Goal: Find specific page/section: Locate a particular part of the current website

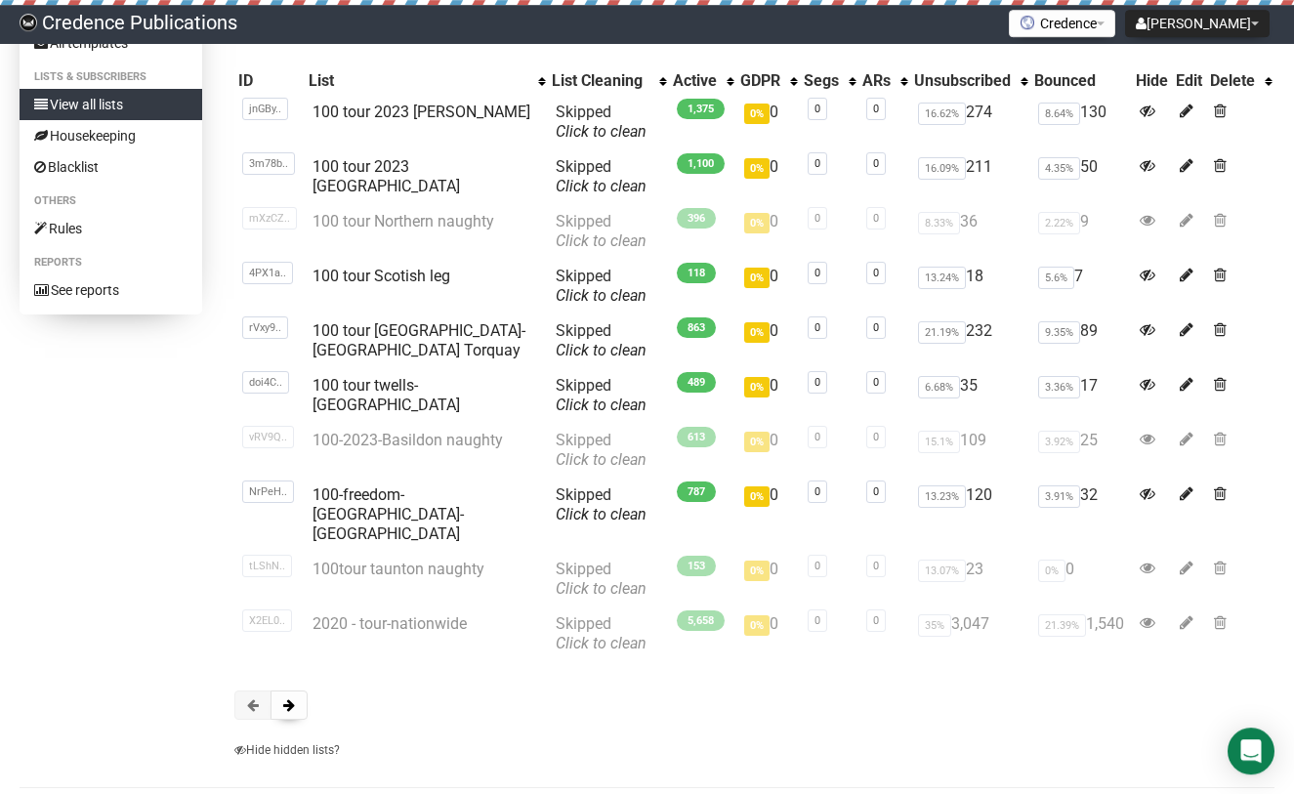
scroll to position [219, 0]
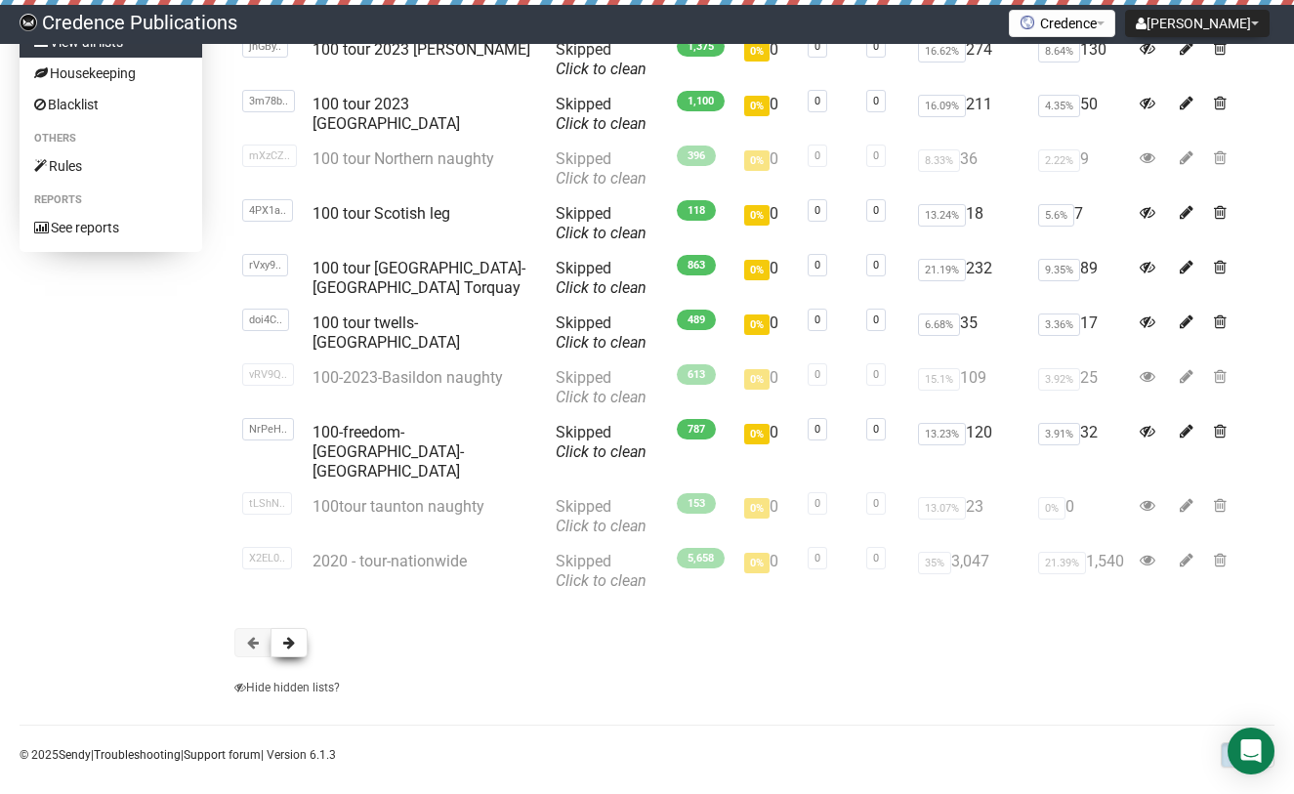
click at [282, 628] on button at bounding box center [289, 642] width 37 height 29
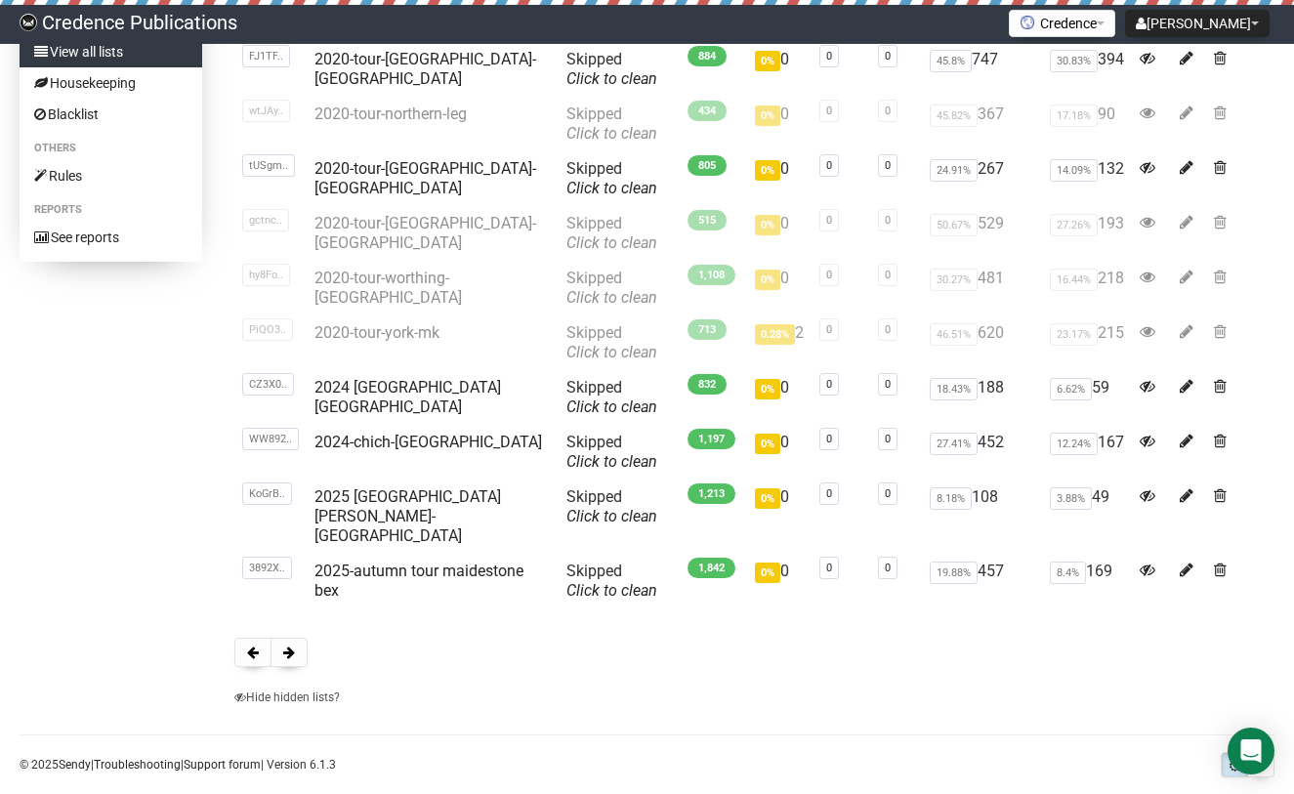
scroll to position [219, 0]
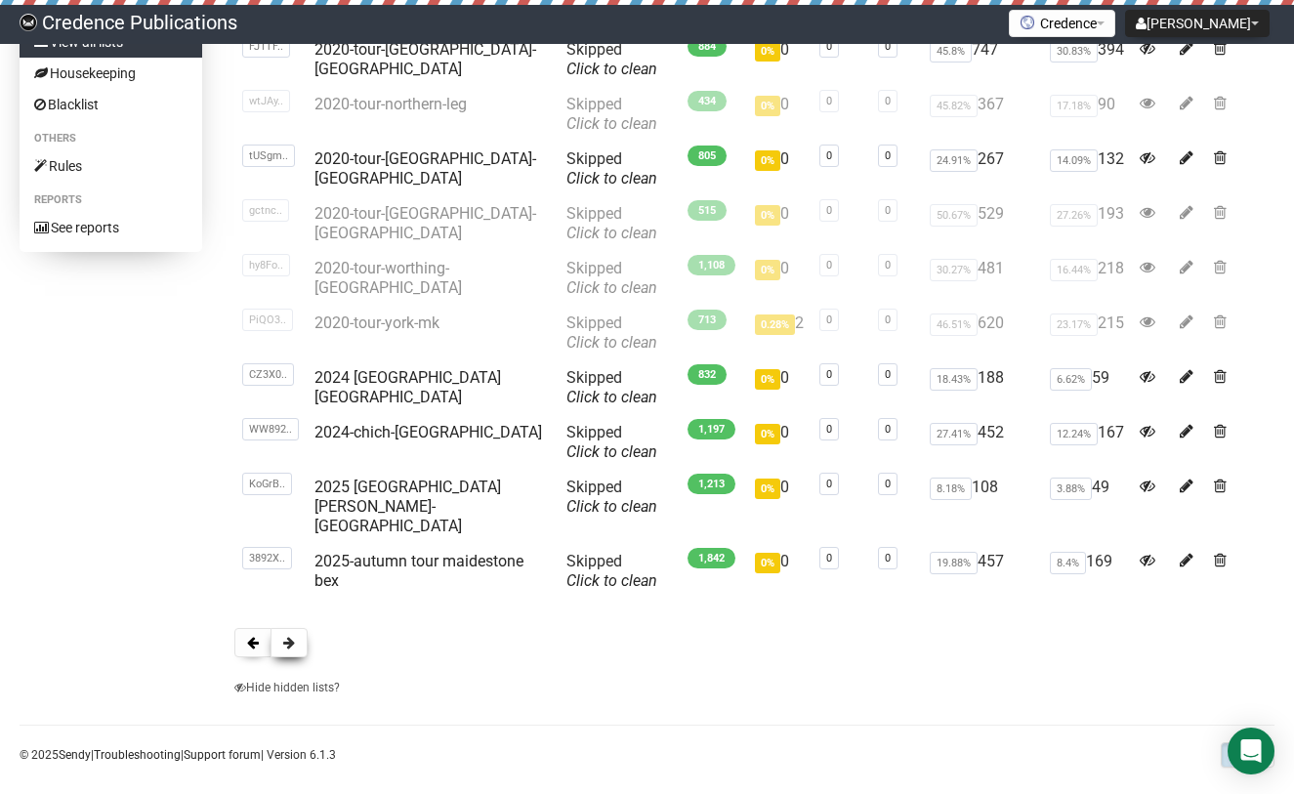
click at [287, 628] on button at bounding box center [289, 642] width 37 height 29
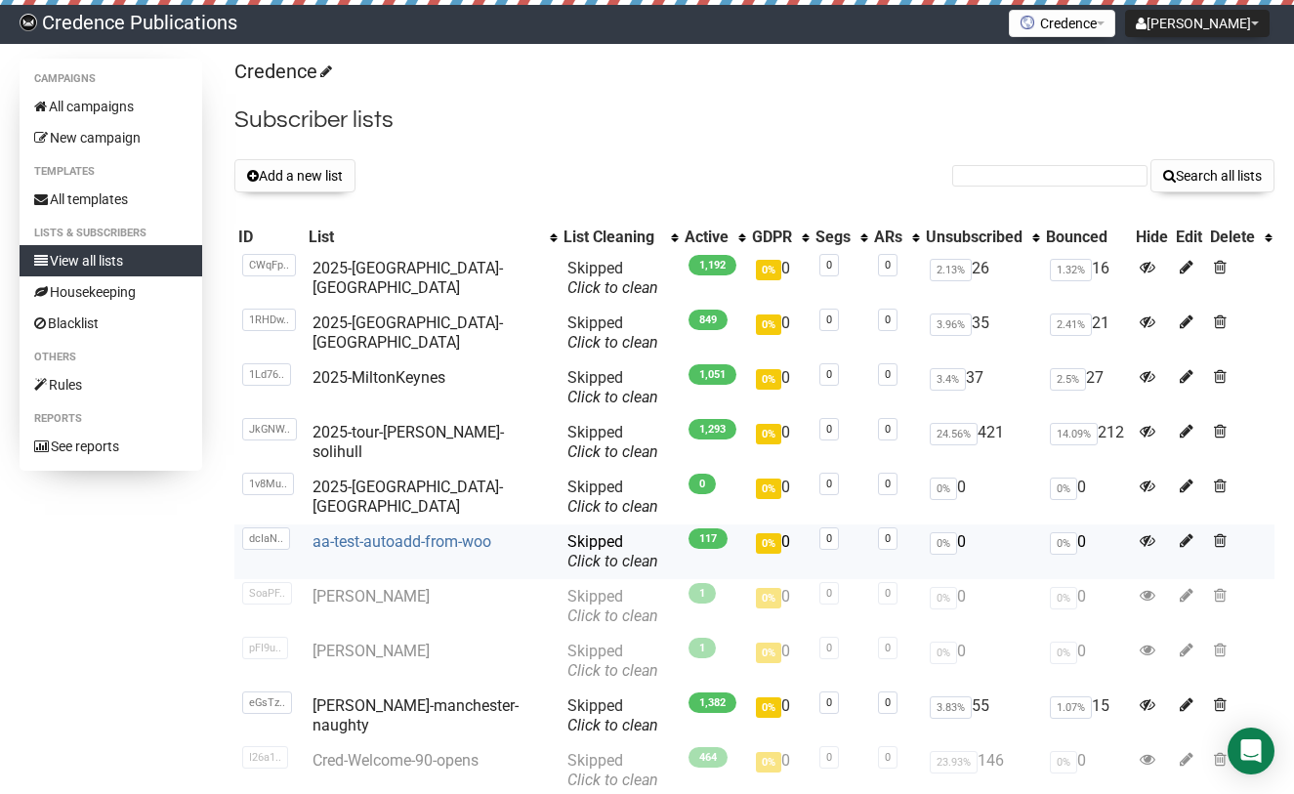
click at [400, 534] on link "aa-test-autoadd-from-woo" at bounding box center [402, 541] width 179 height 19
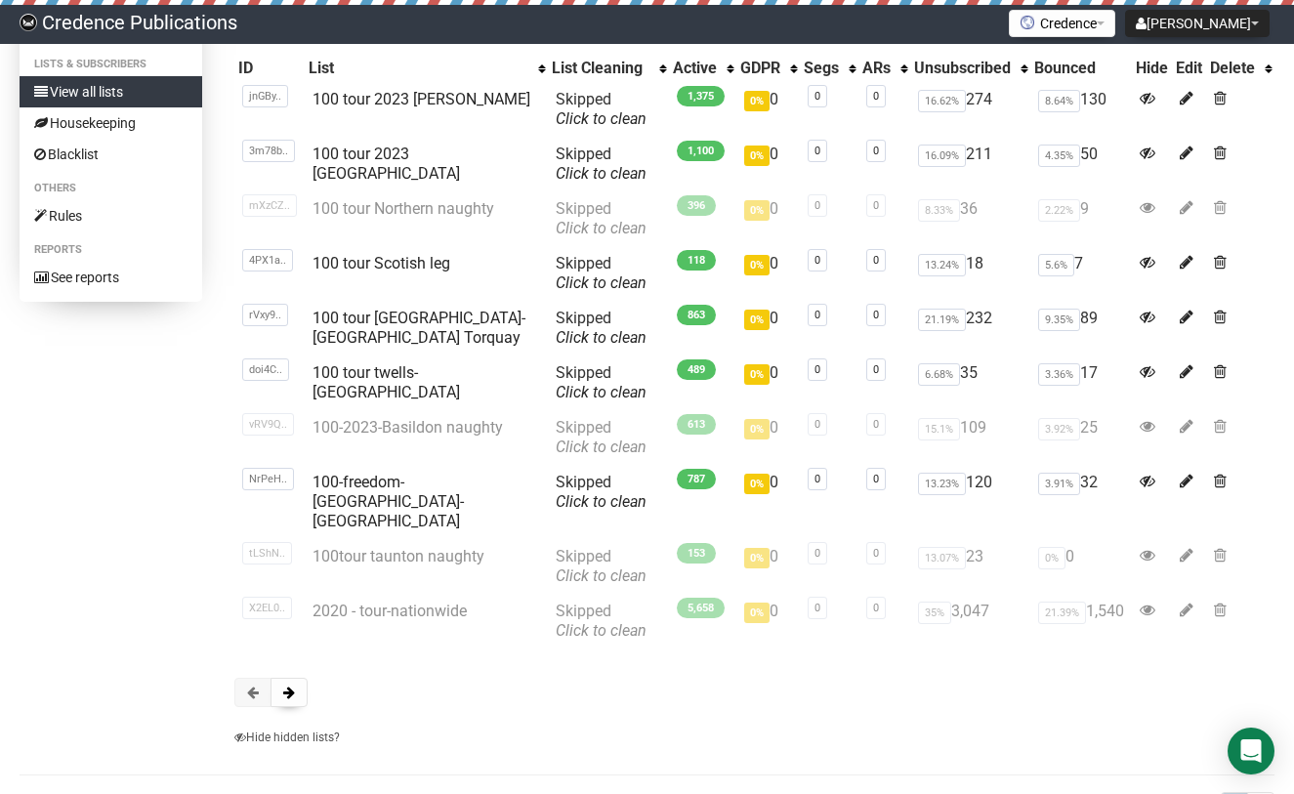
scroll to position [170, 0]
click at [290, 685] on span at bounding box center [289, 692] width 12 height 14
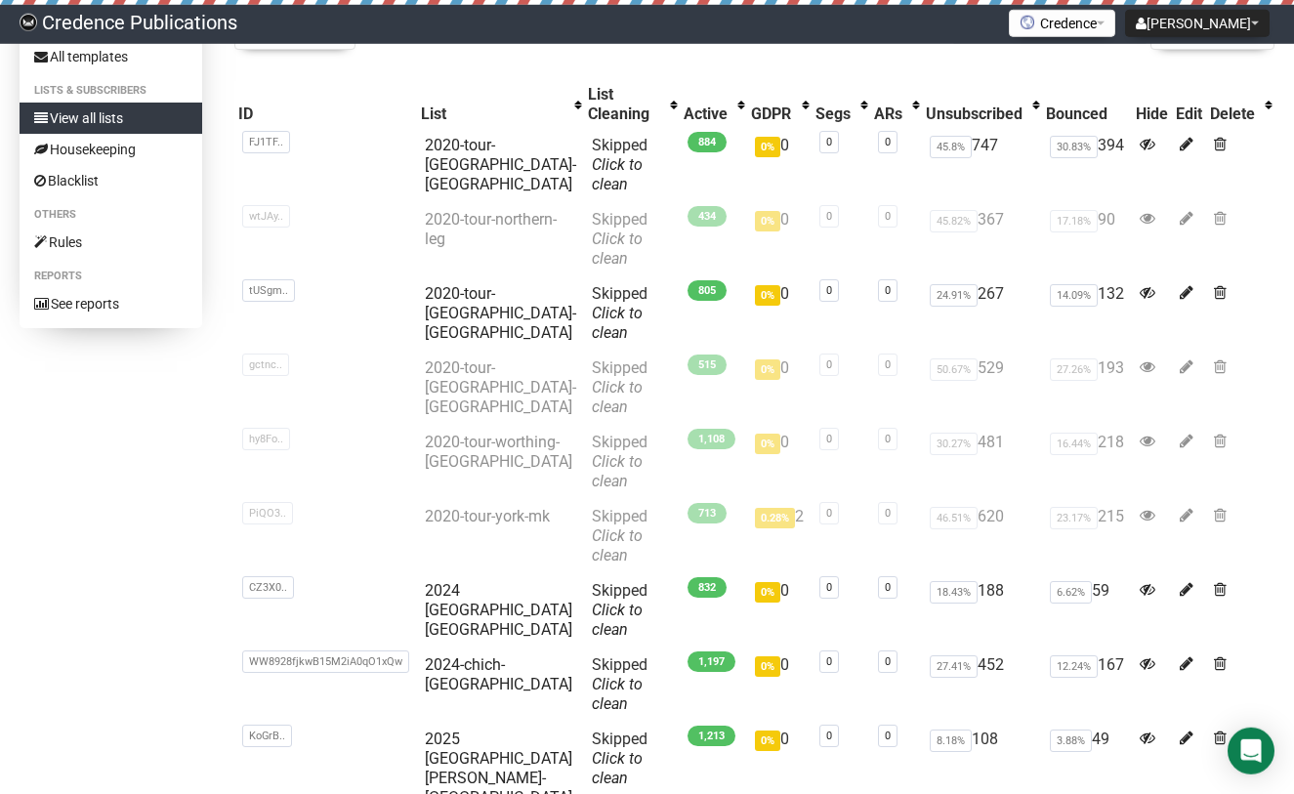
scroll to position [144, 0]
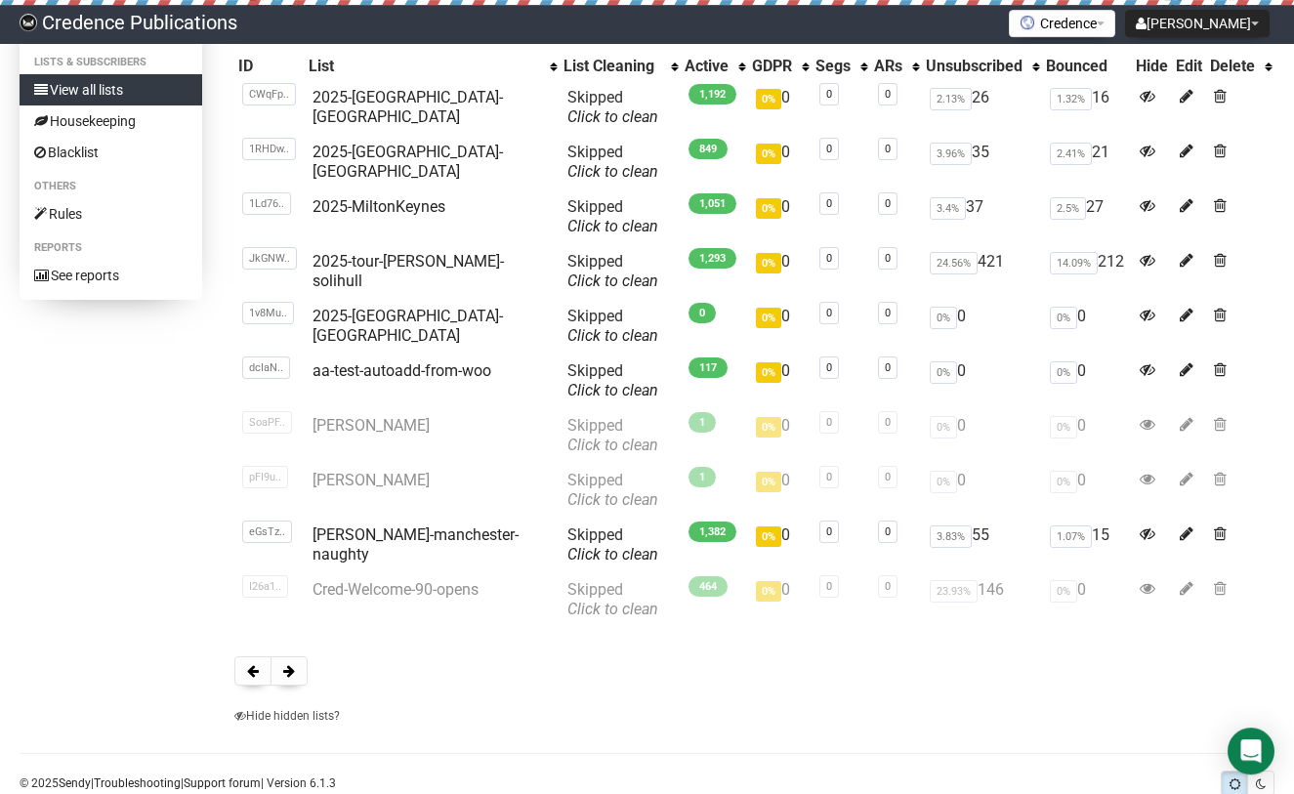
scroll to position [172, 0]
click at [289, 670] on span at bounding box center [289, 670] width 12 height 14
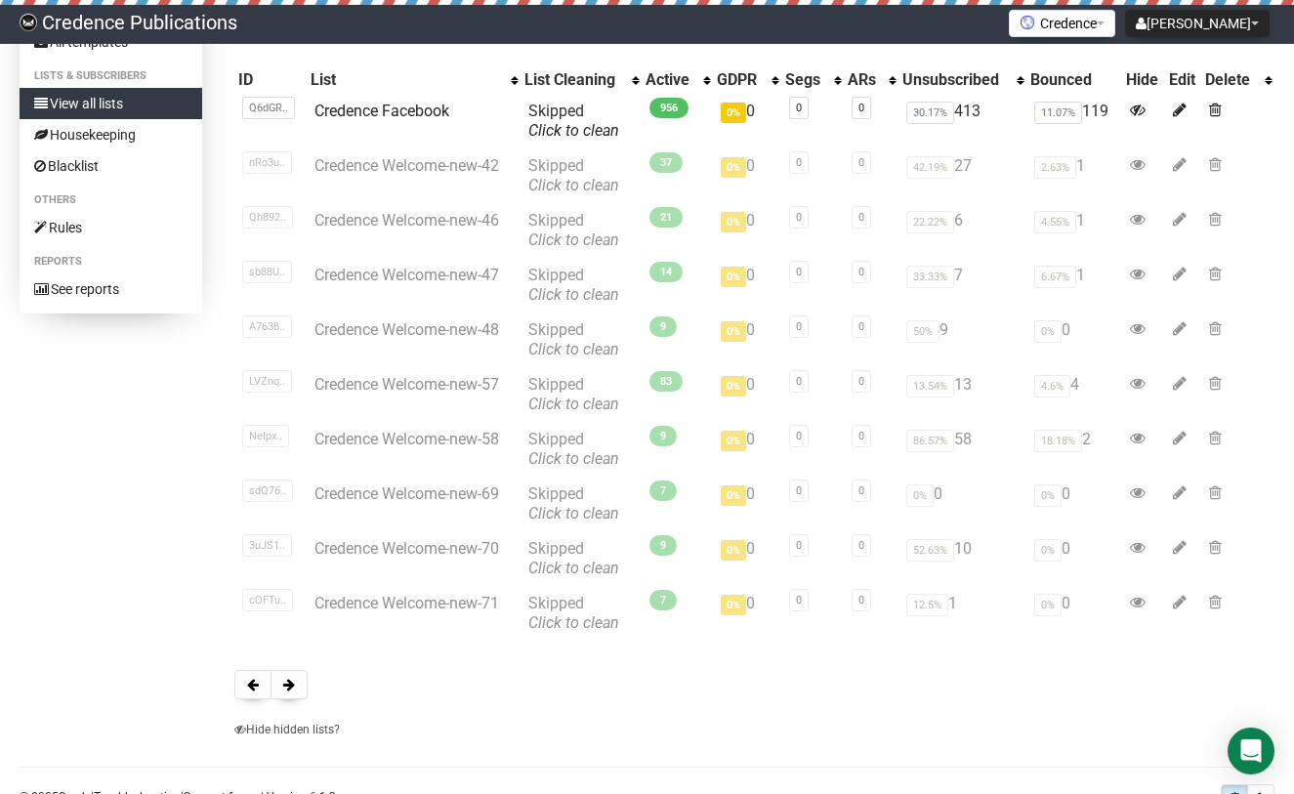
scroll to position [219, 0]
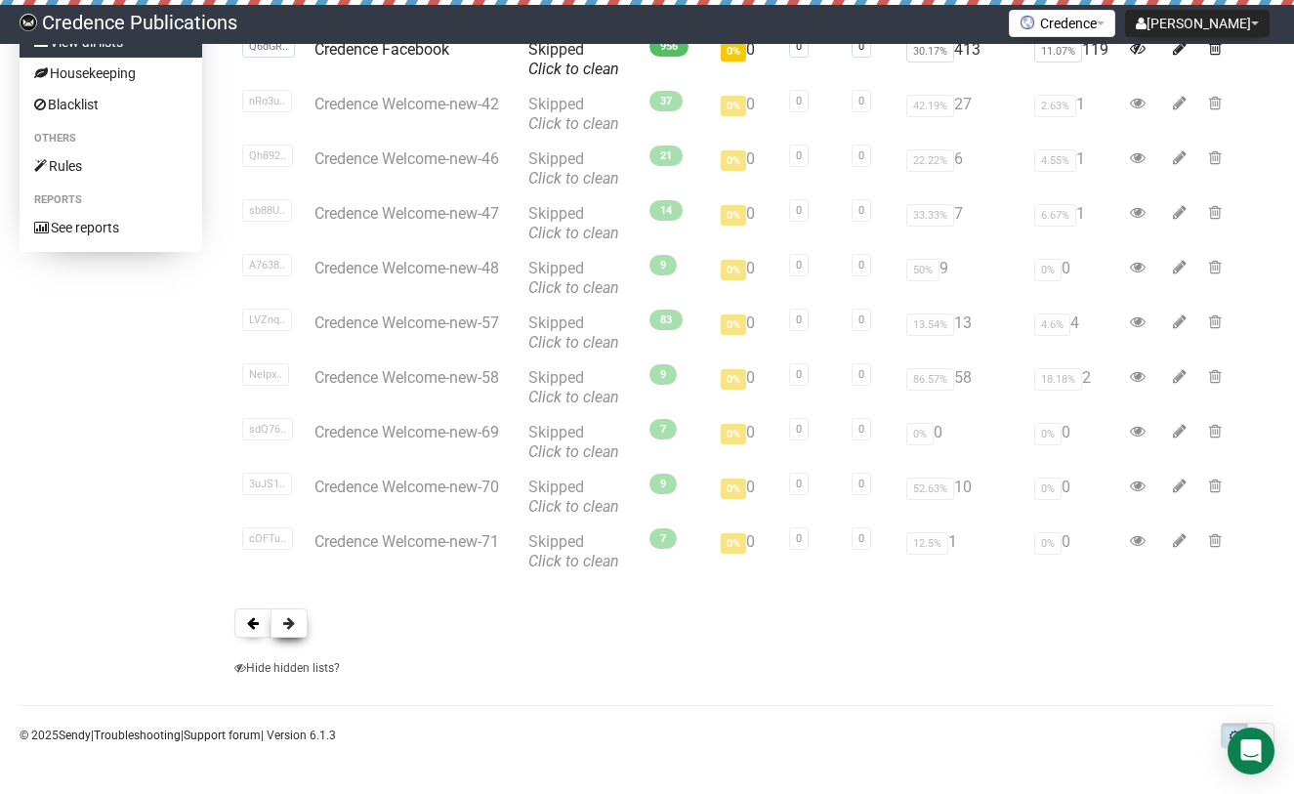
click at [288, 618] on span at bounding box center [289, 623] width 12 height 14
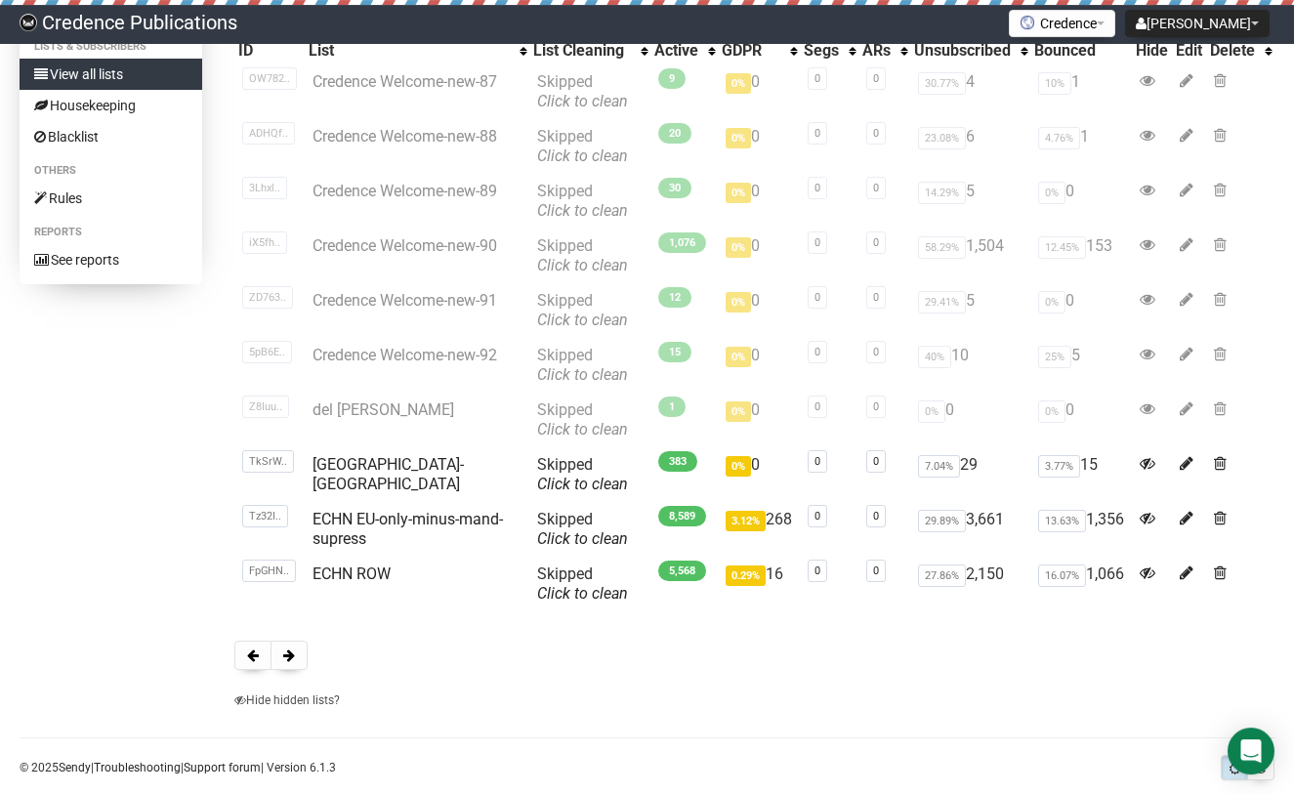
scroll to position [187, 0]
click at [323, 530] on link "ECHN EU-only-minus-mand-supress" at bounding box center [408, 529] width 190 height 38
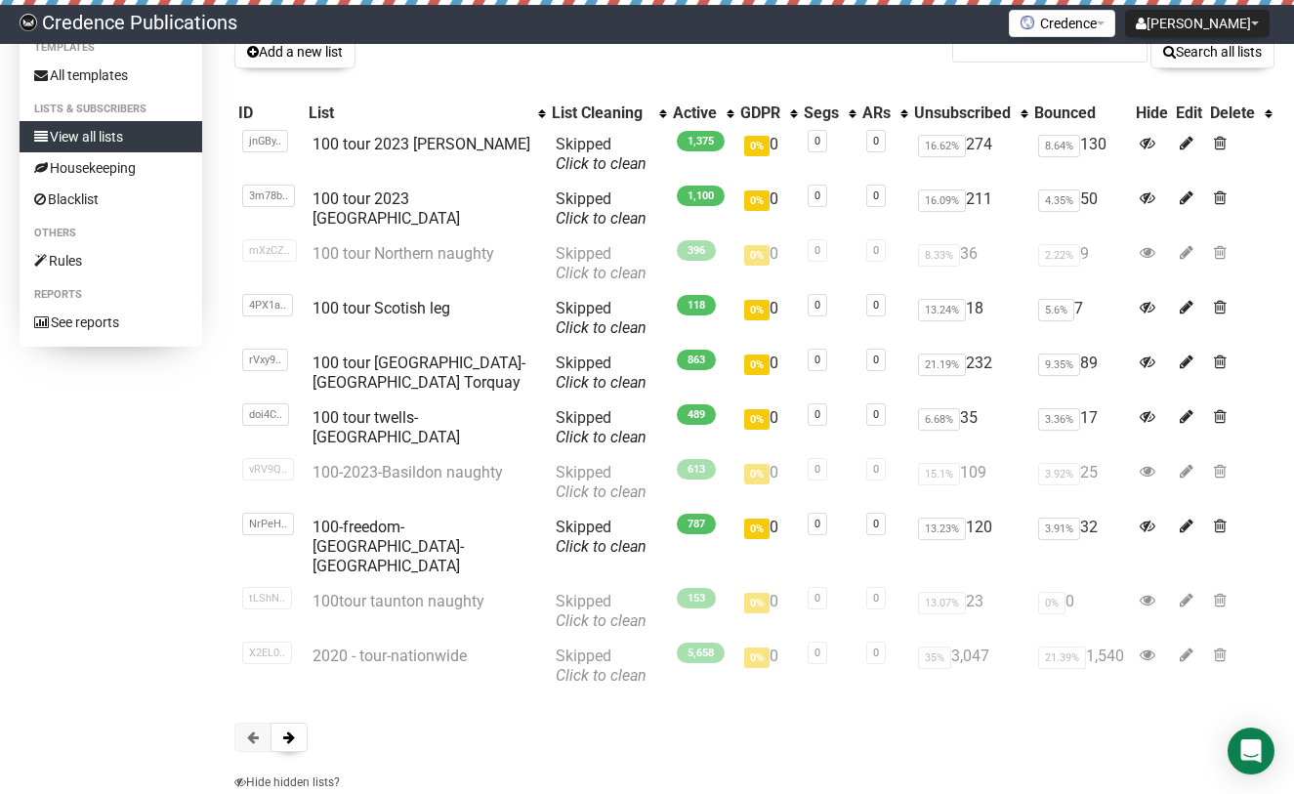
scroll to position [125, 0]
click at [294, 730] on span at bounding box center [289, 737] width 12 height 14
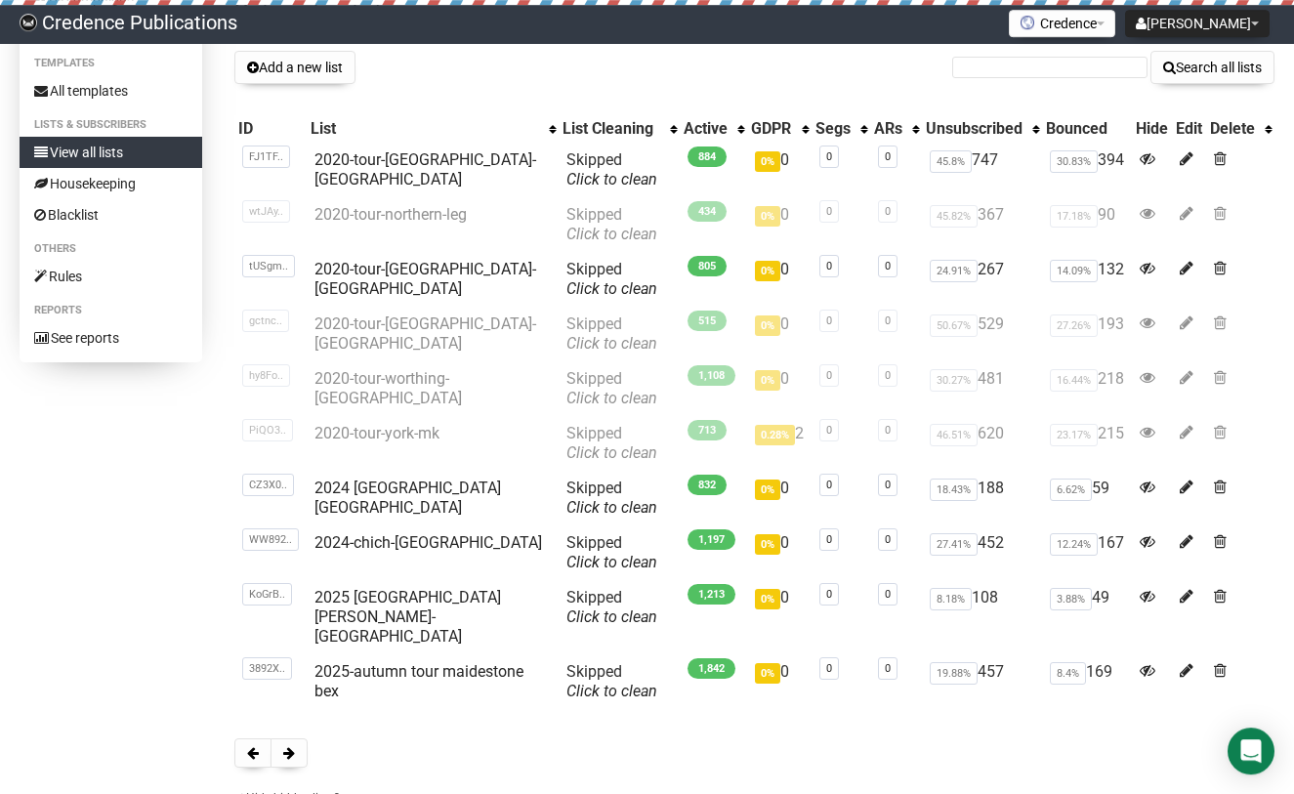
scroll to position [219, 0]
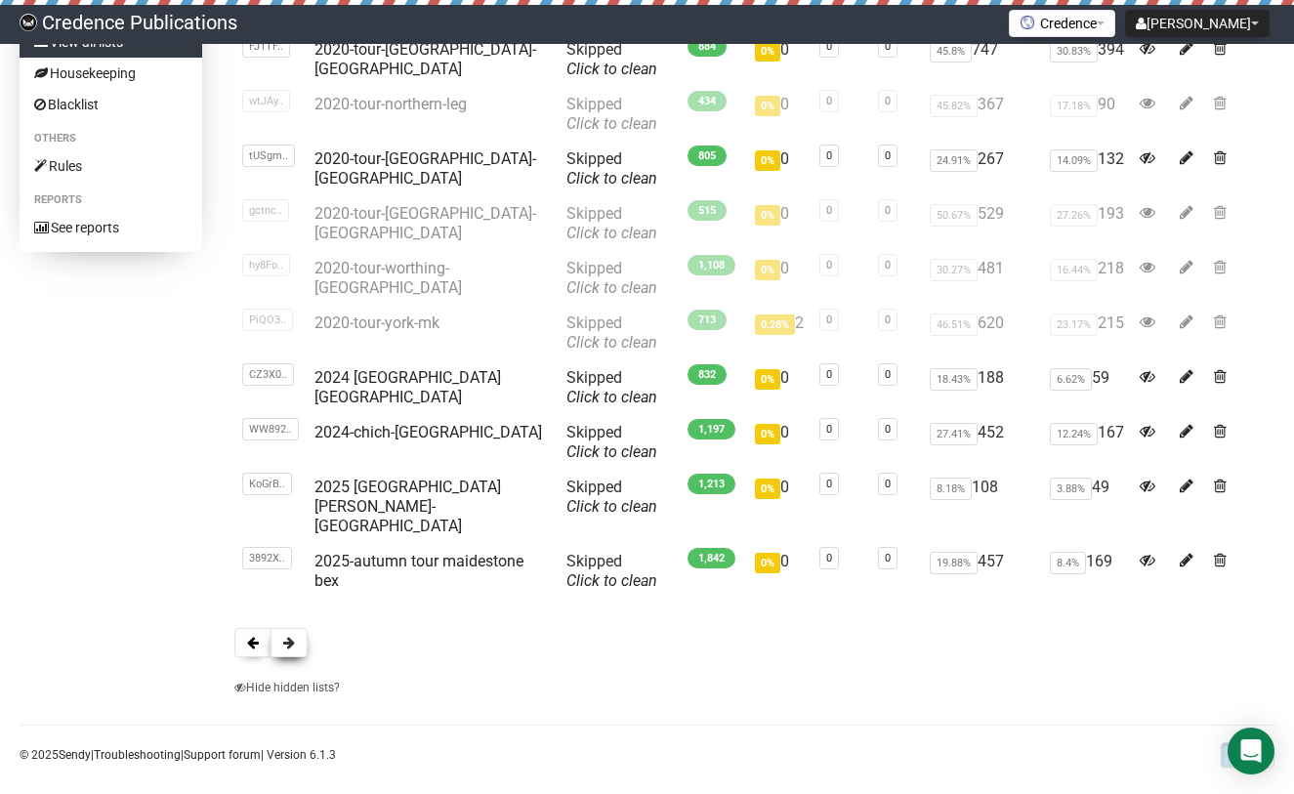
click at [280, 628] on button at bounding box center [289, 642] width 37 height 29
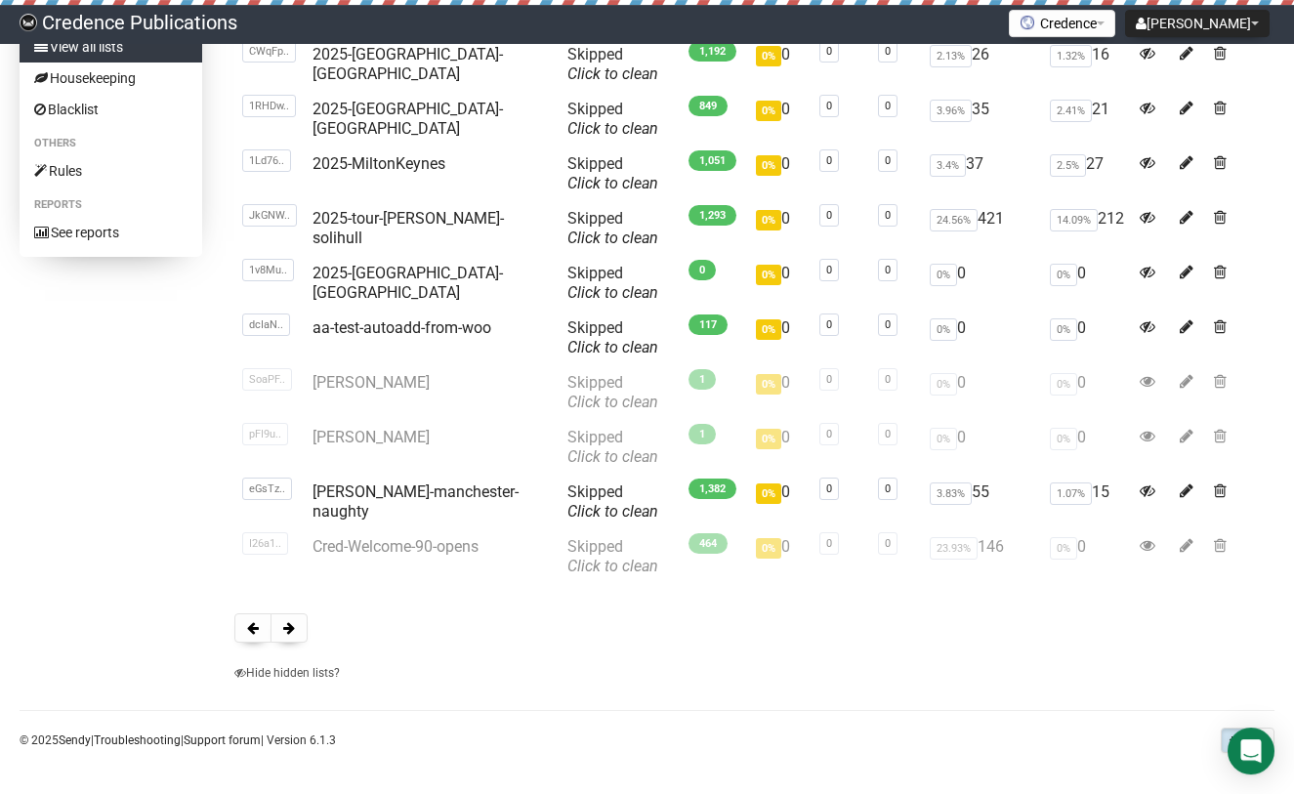
scroll to position [219, 0]
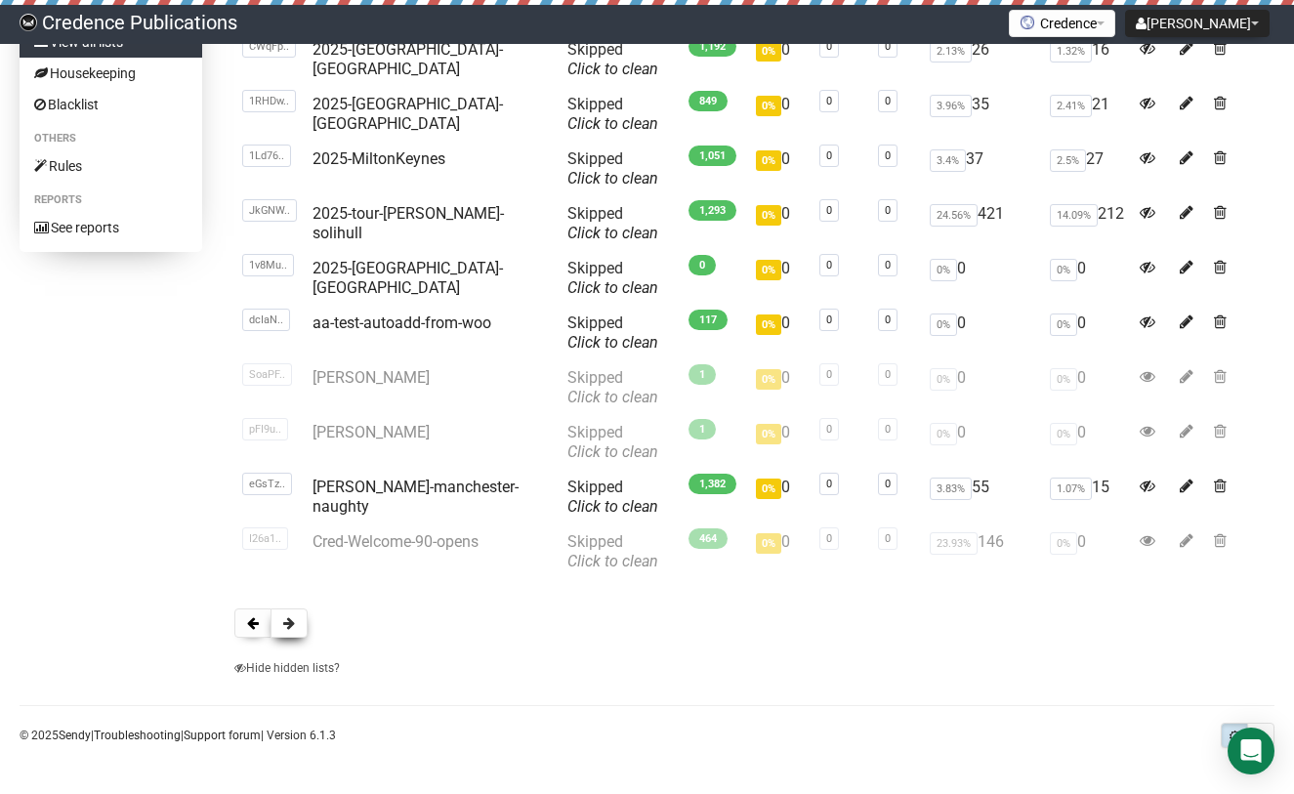
click at [288, 627] on span at bounding box center [289, 623] width 12 height 14
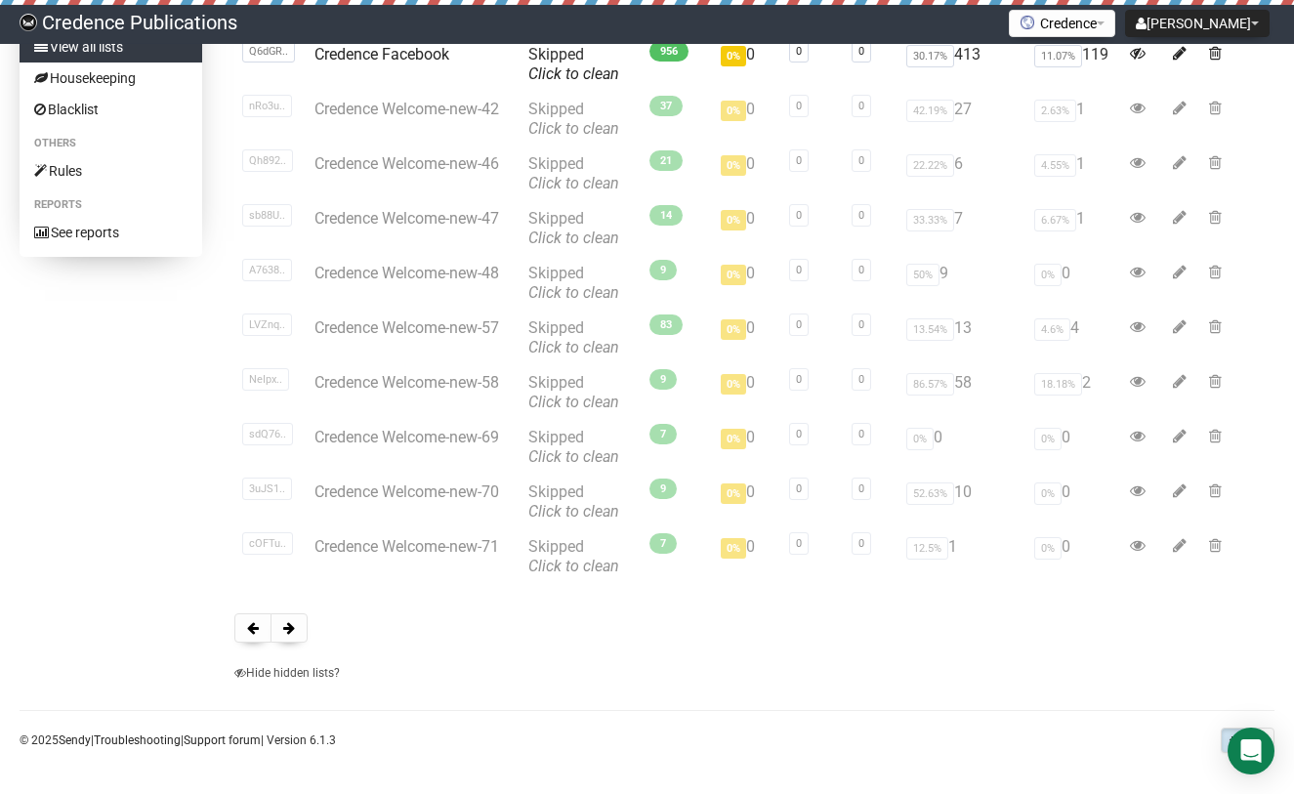
scroll to position [219, 0]
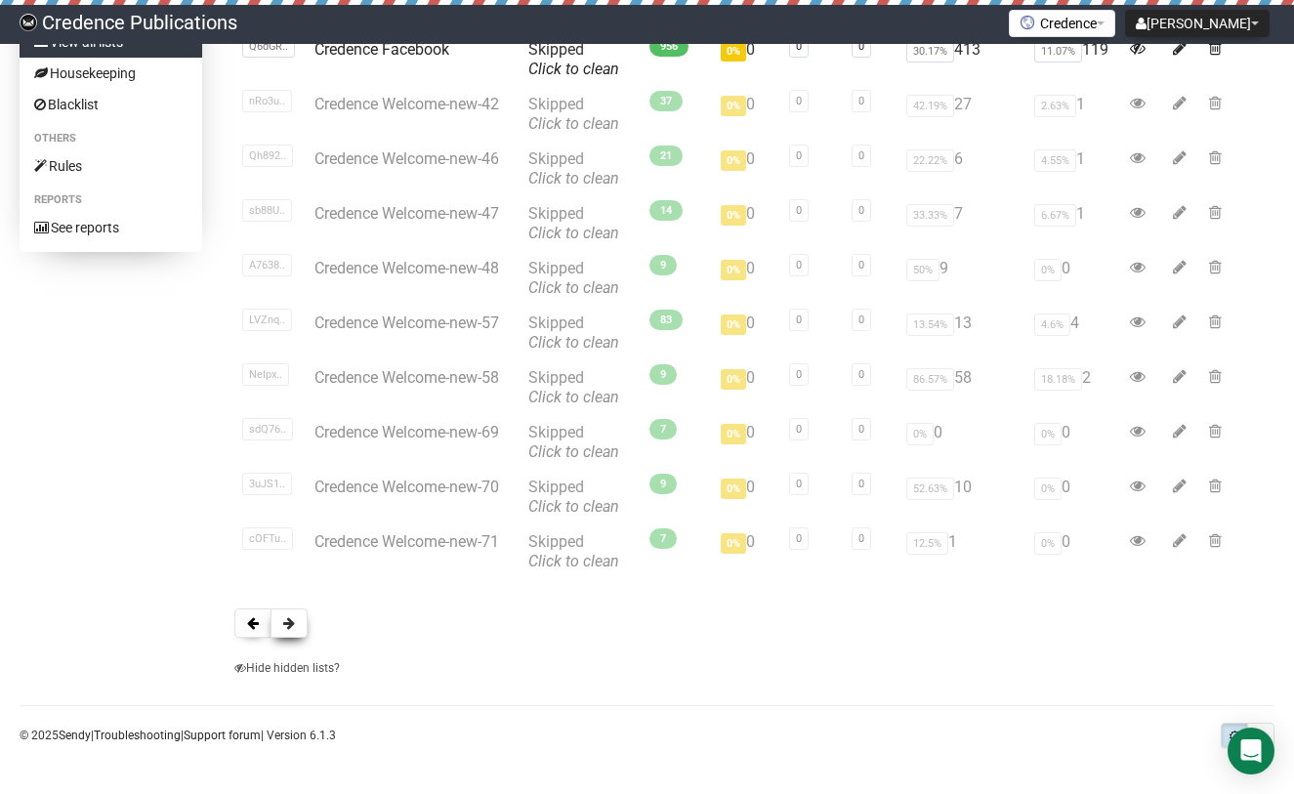
click at [294, 621] on span at bounding box center [289, 623] width 12 height 14
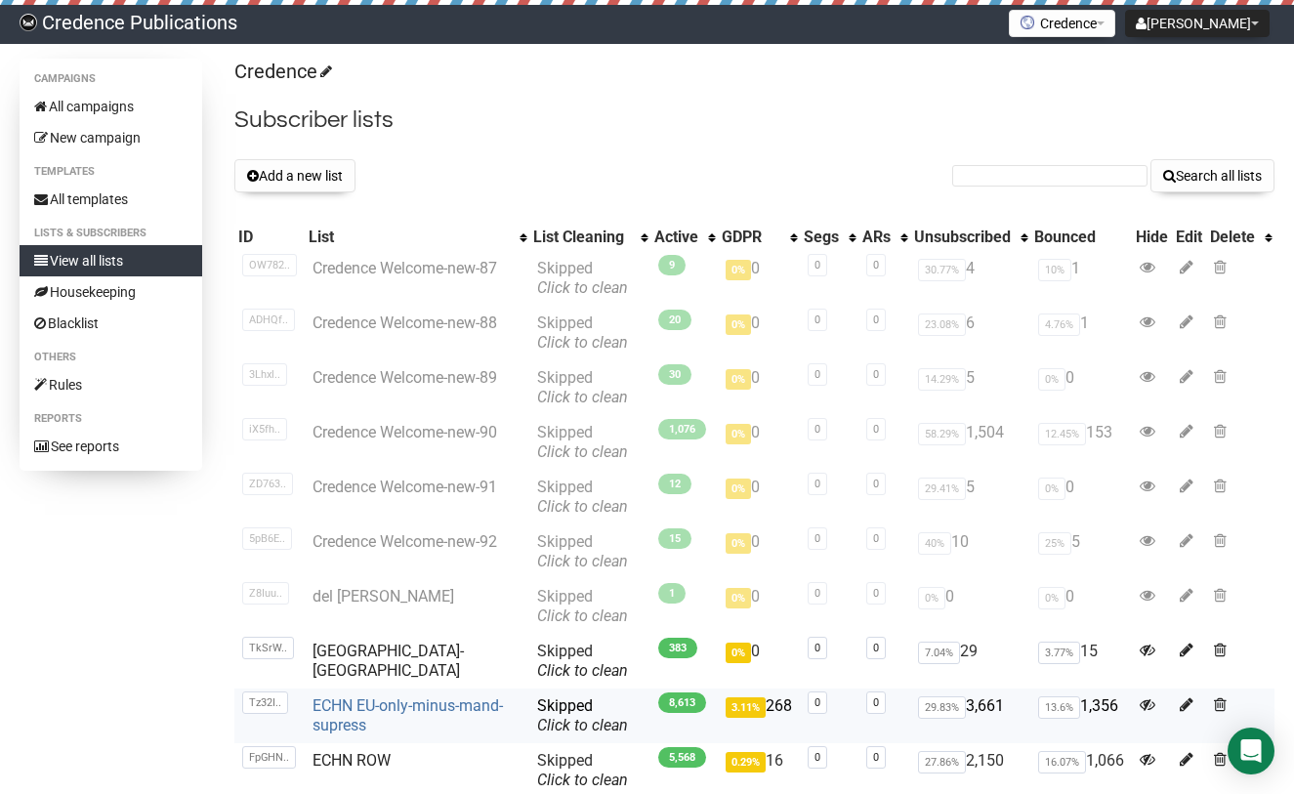
click at [336, 710] on link "ECHN EU-only-minus-mand-supress" at bounding box center [408, 716] width 190 height 38
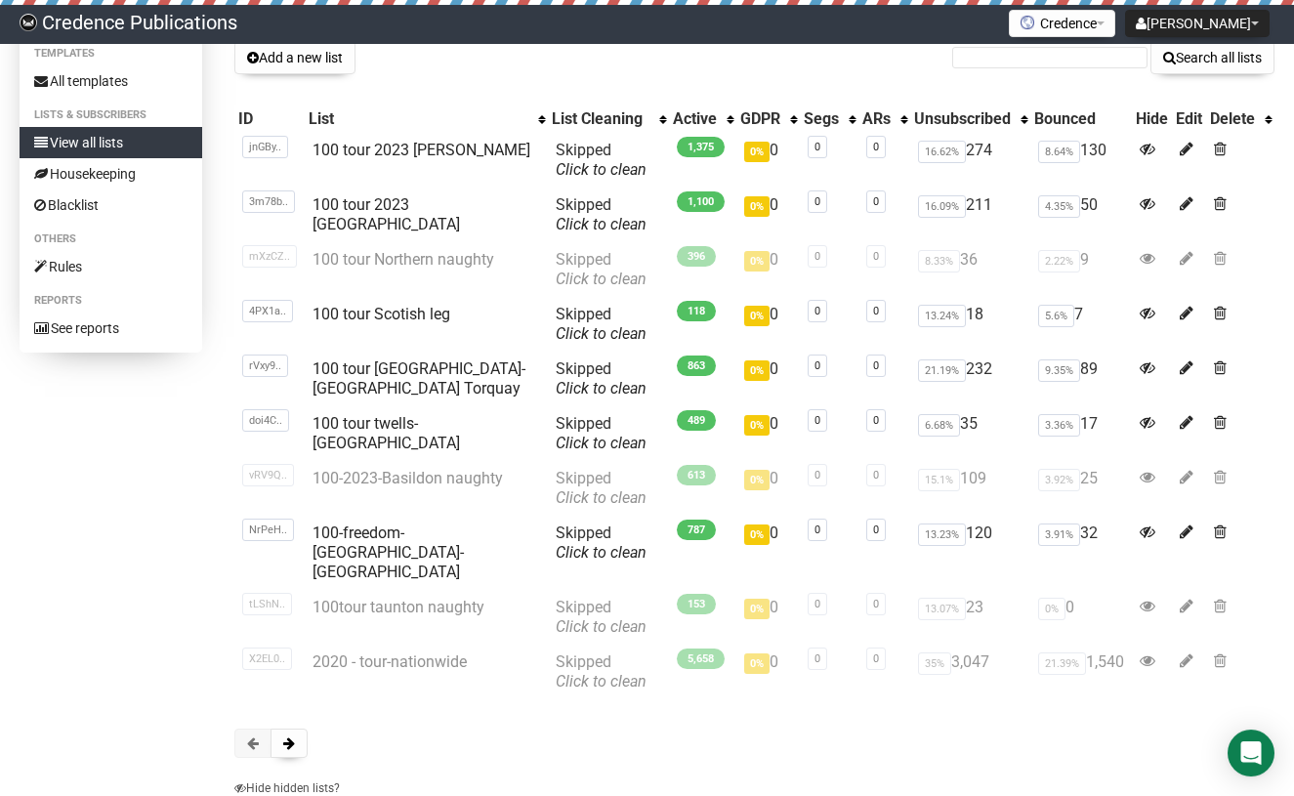
scroll to position [217, 0]
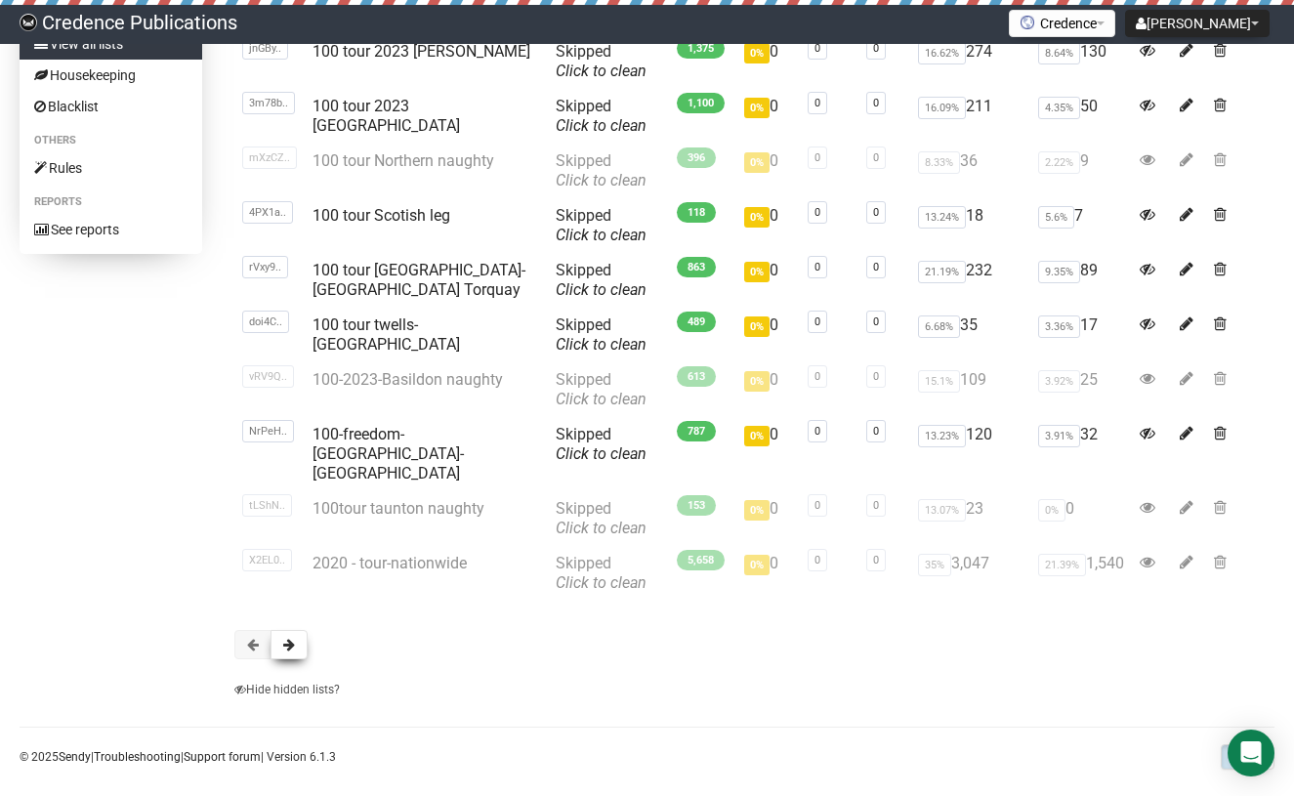
click at [288, 638] on span at bounding box center [289, 645] width 12 height 14
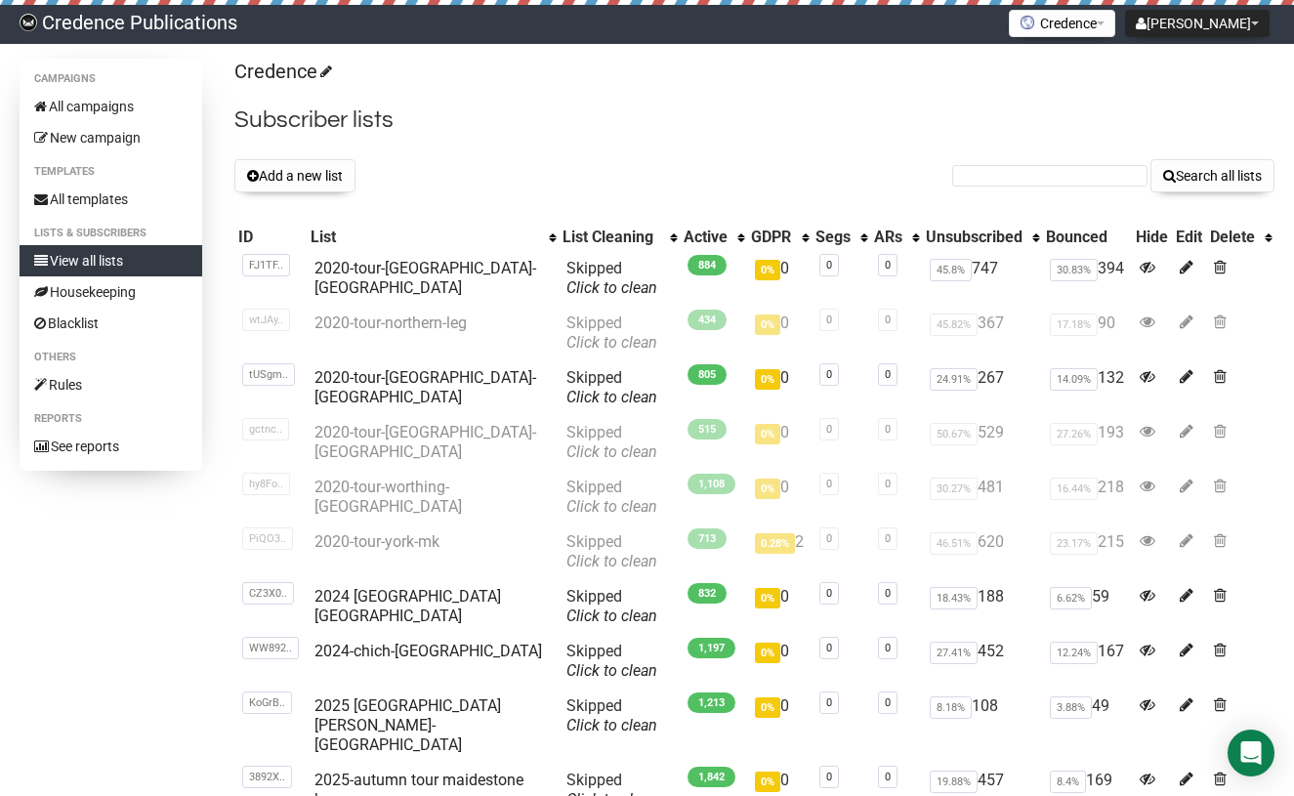
scroll to position [217, 0]
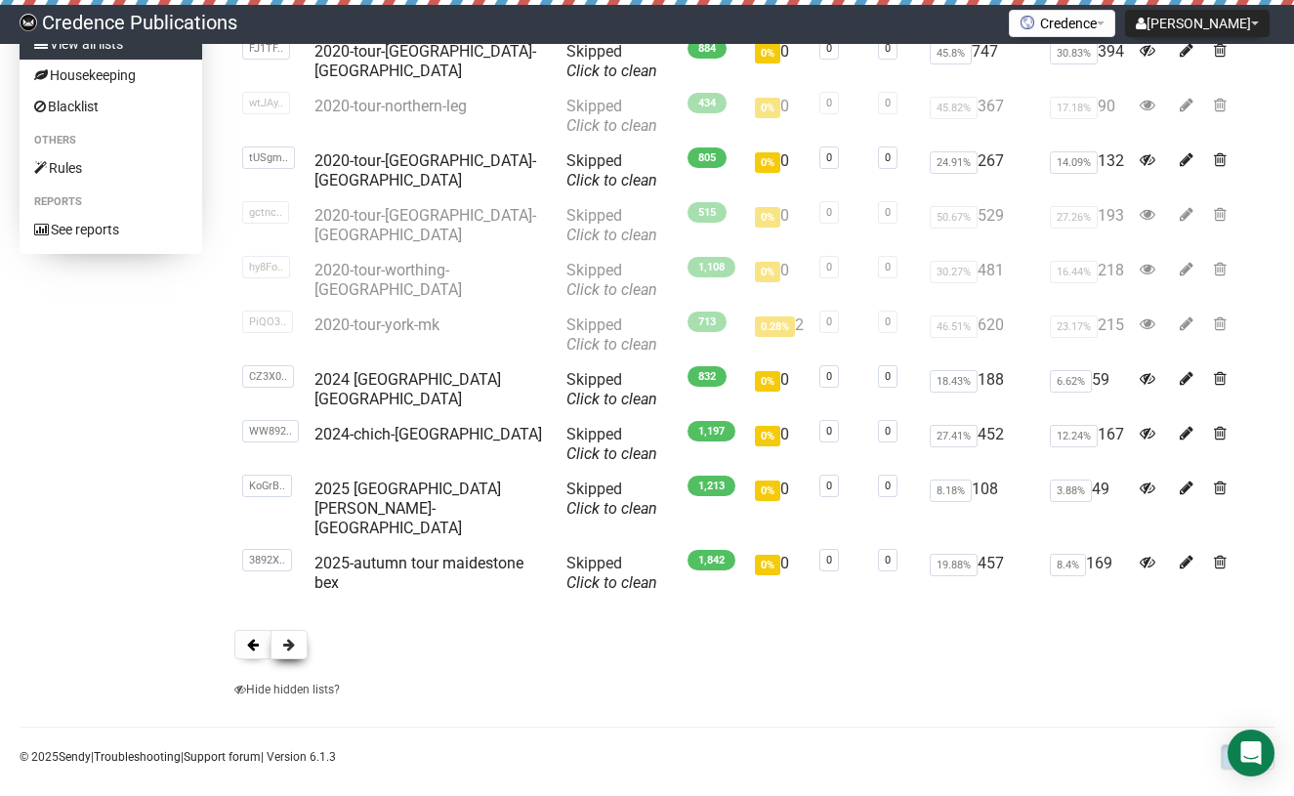
click at [284, 630] on button at bounding box center [289, 644] width 37 height 29
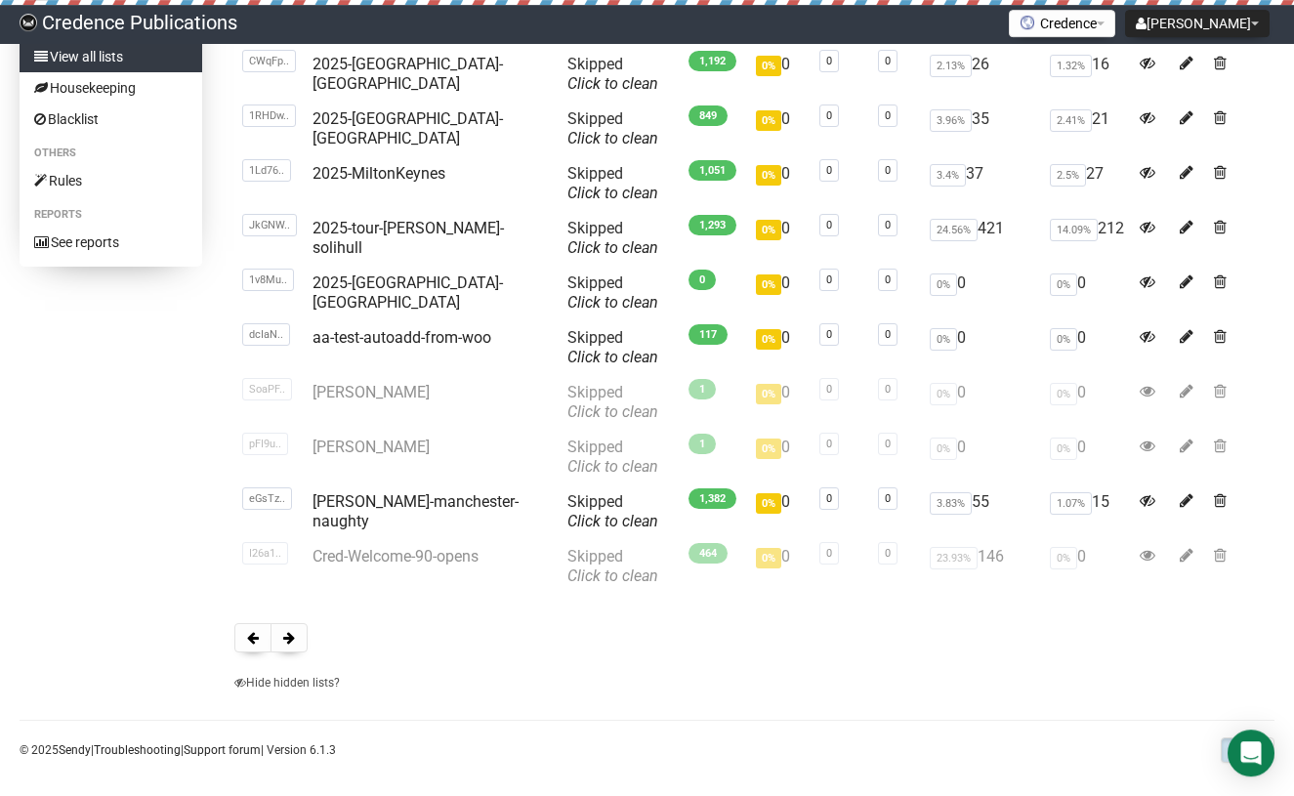
scroll to position [217, 0]
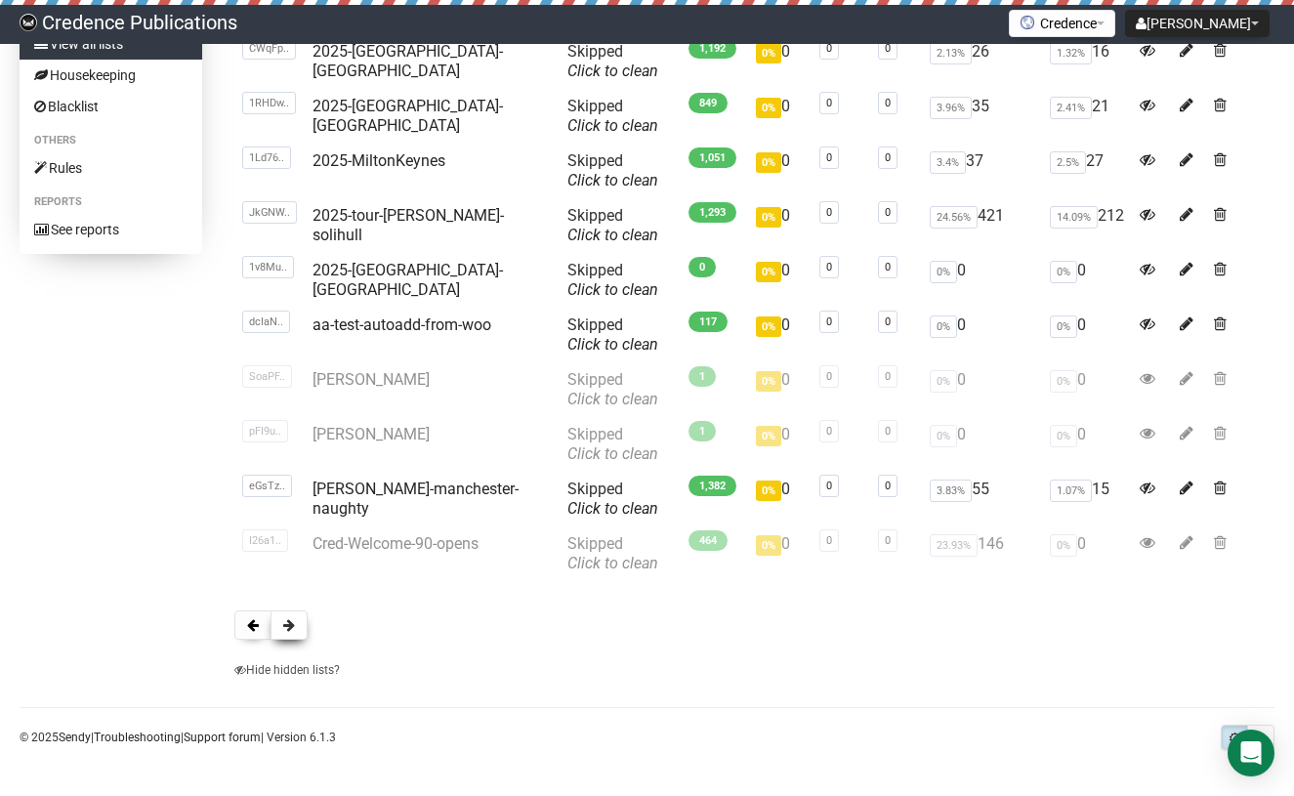
click at [286, 617] on button at bounding box center [289, 625] width 37 height 29
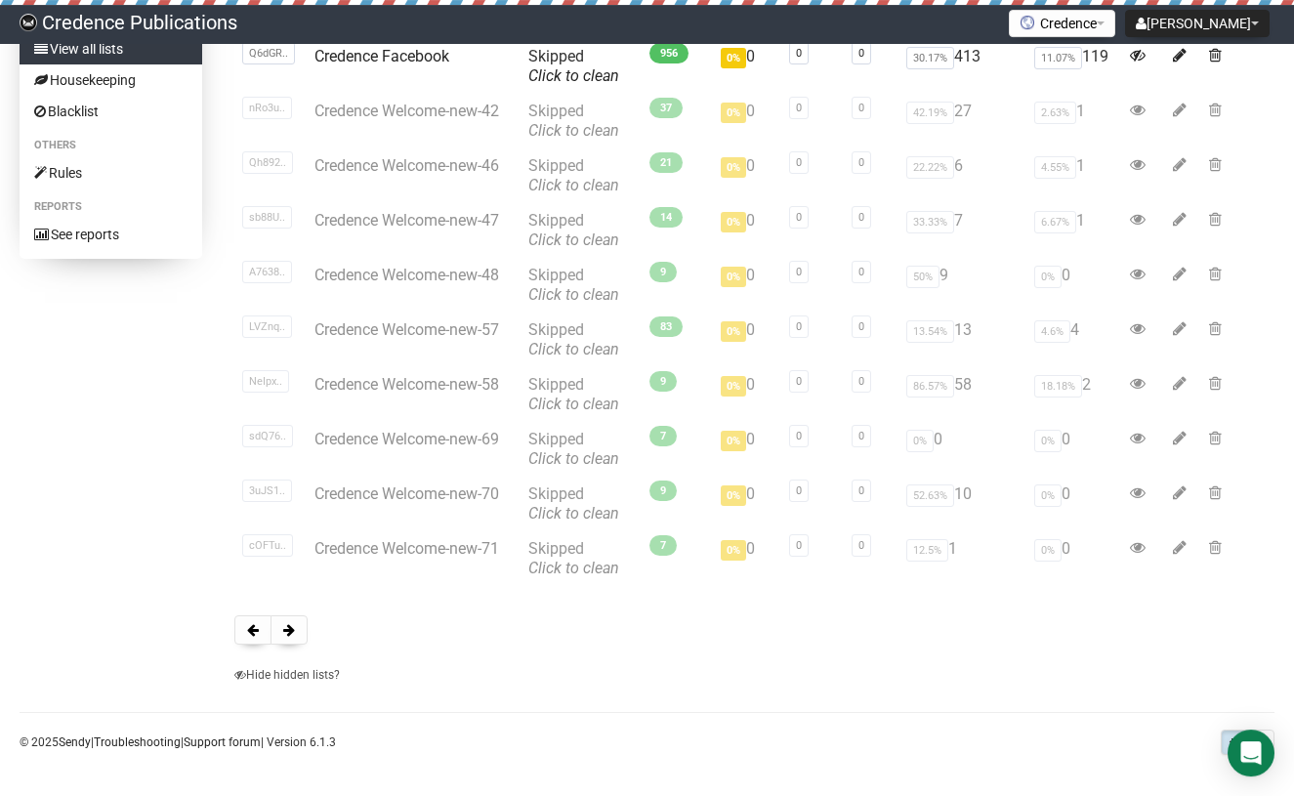
scroll to position [217, 0]
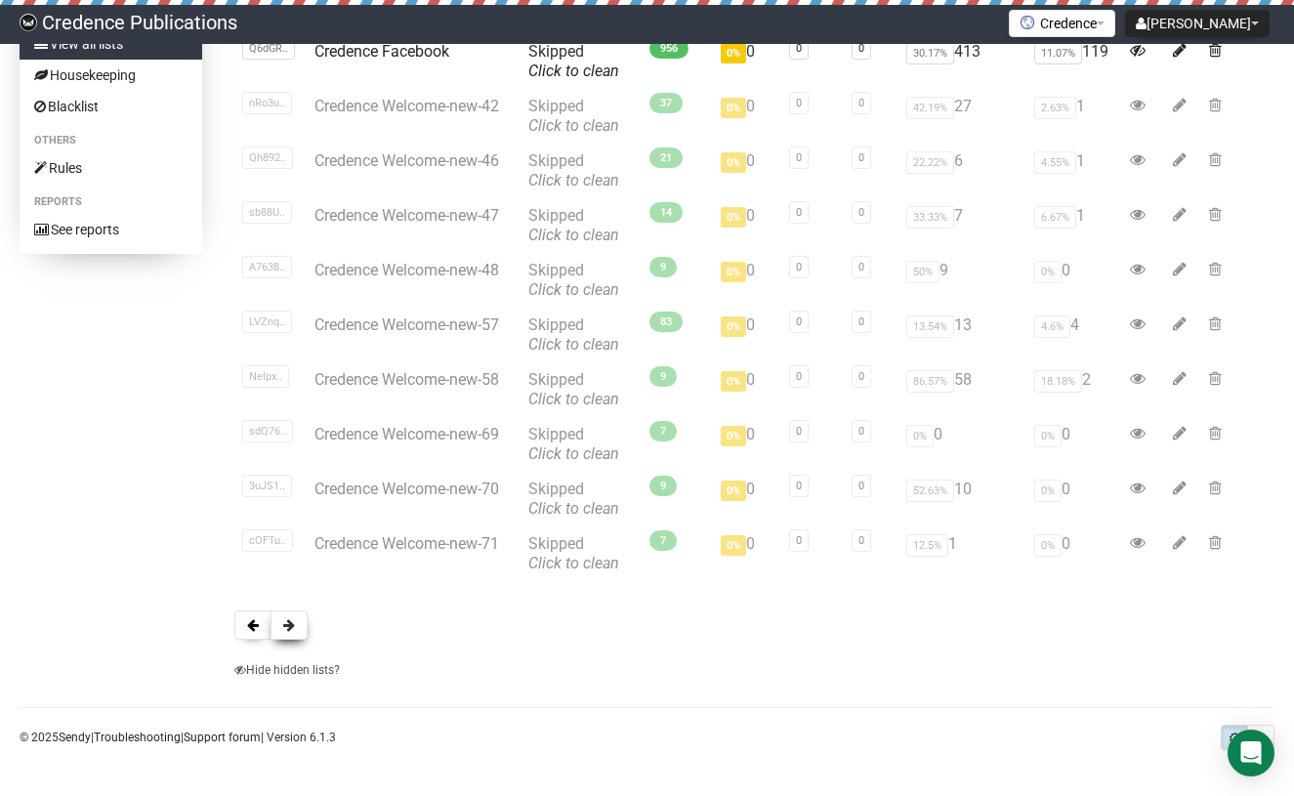
click at [284, 625] on span at bounding box center [289, 625] width 12 height 14
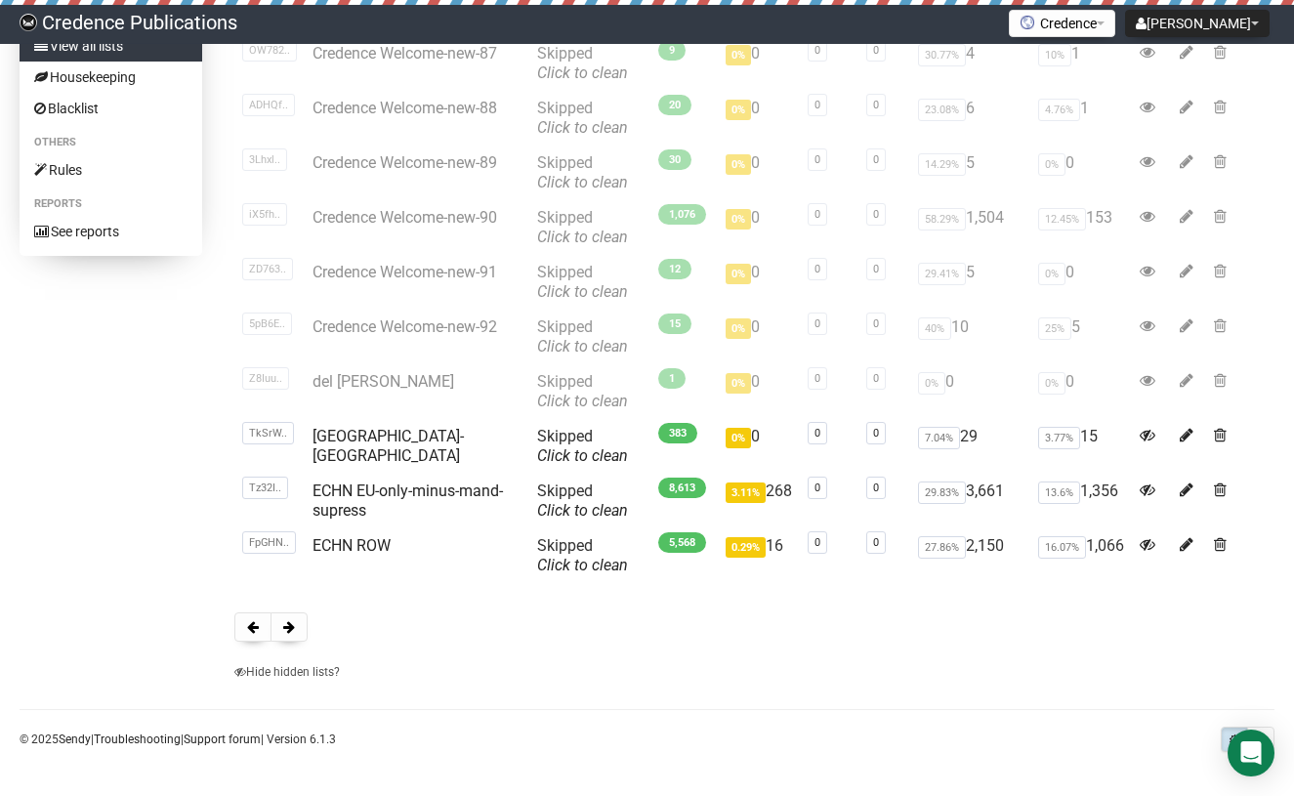
scroll to position [217, 0]
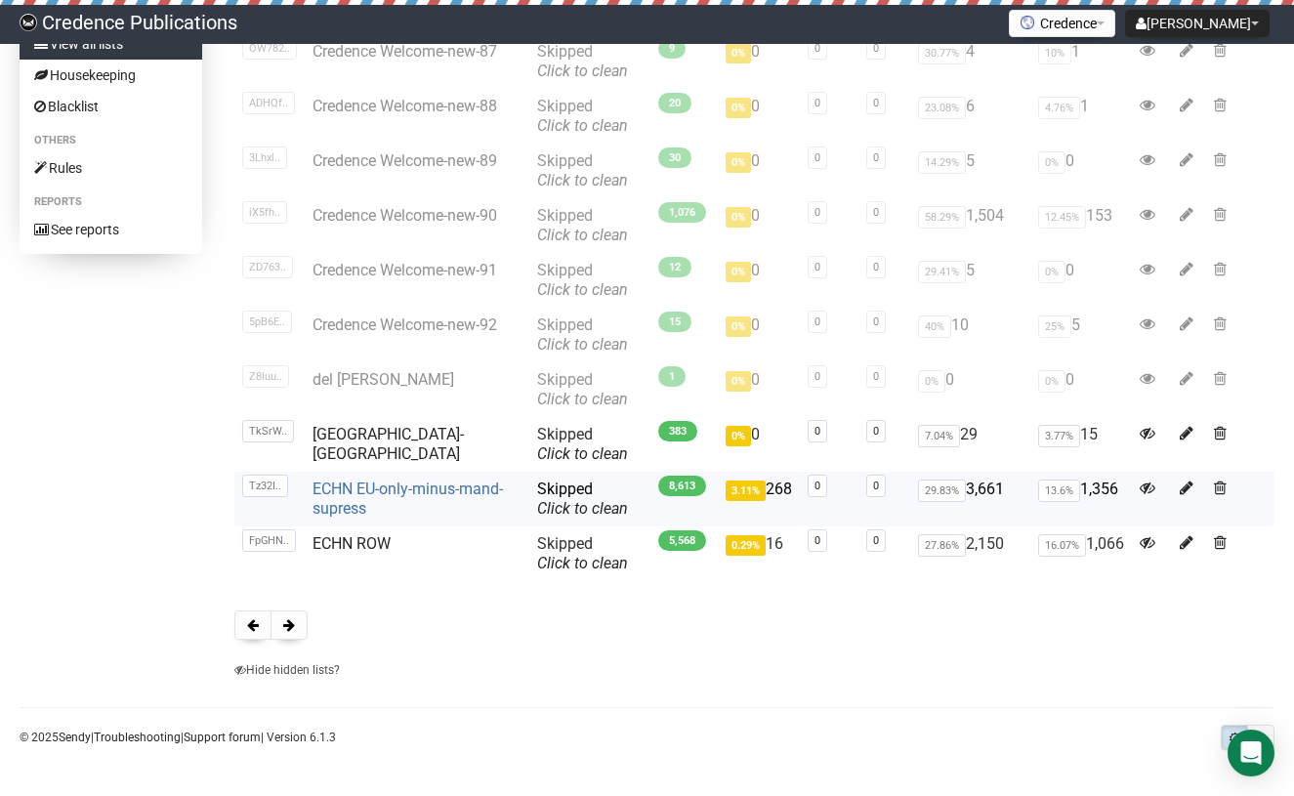
click at [359, 492] on link "ECHN EU-only-minus-mand-supress" at bounding box center [408, 499] width 190 height 38
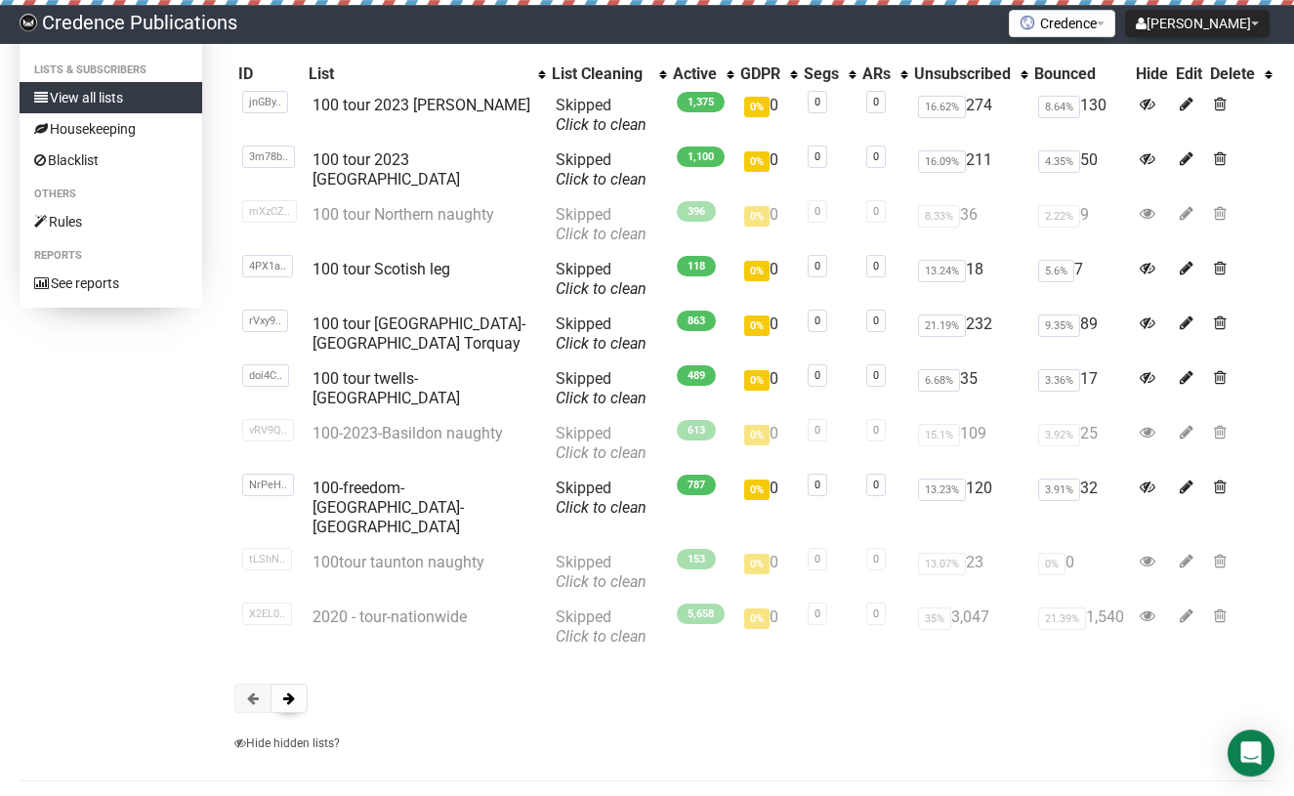
scroll to position [217, 0]
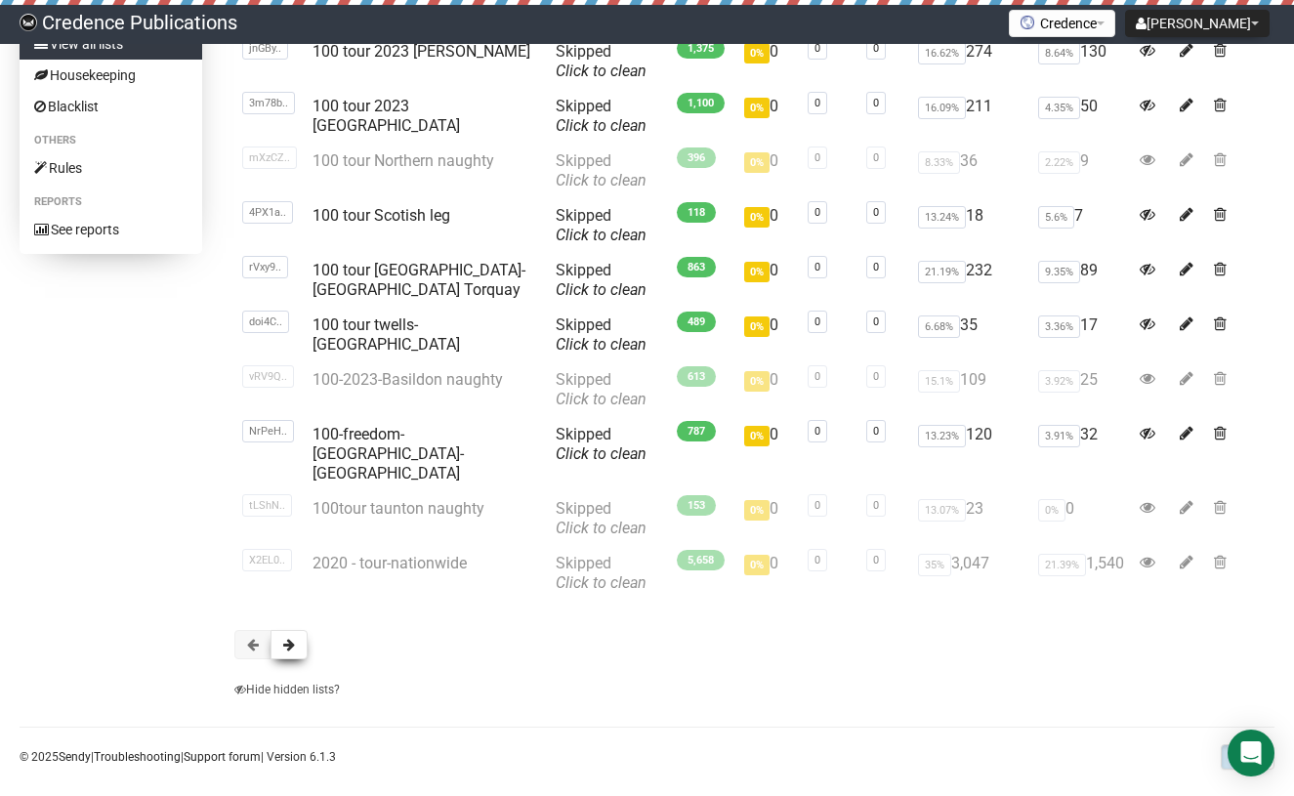
click at [292, 638] on span at bounding box center [289, 645] width 12 height 14
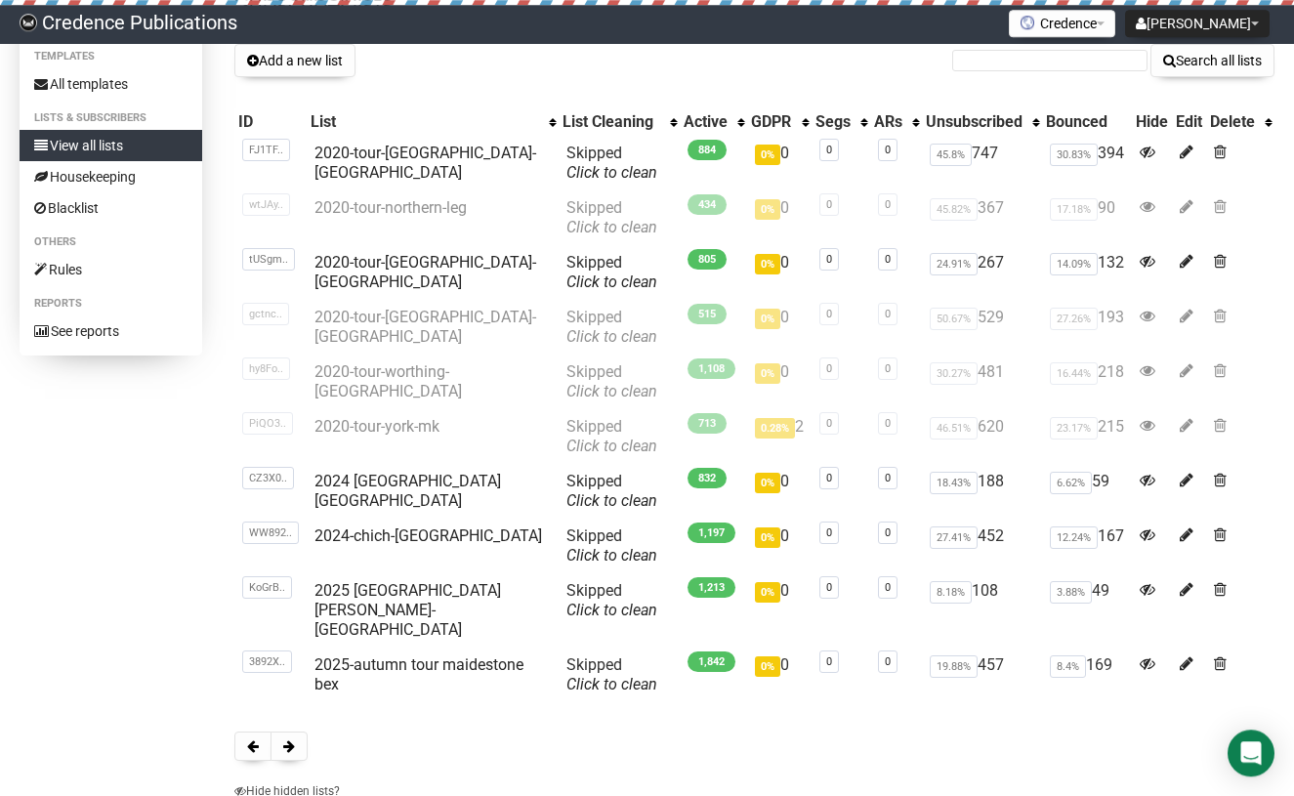
scroll to position [217, 0]
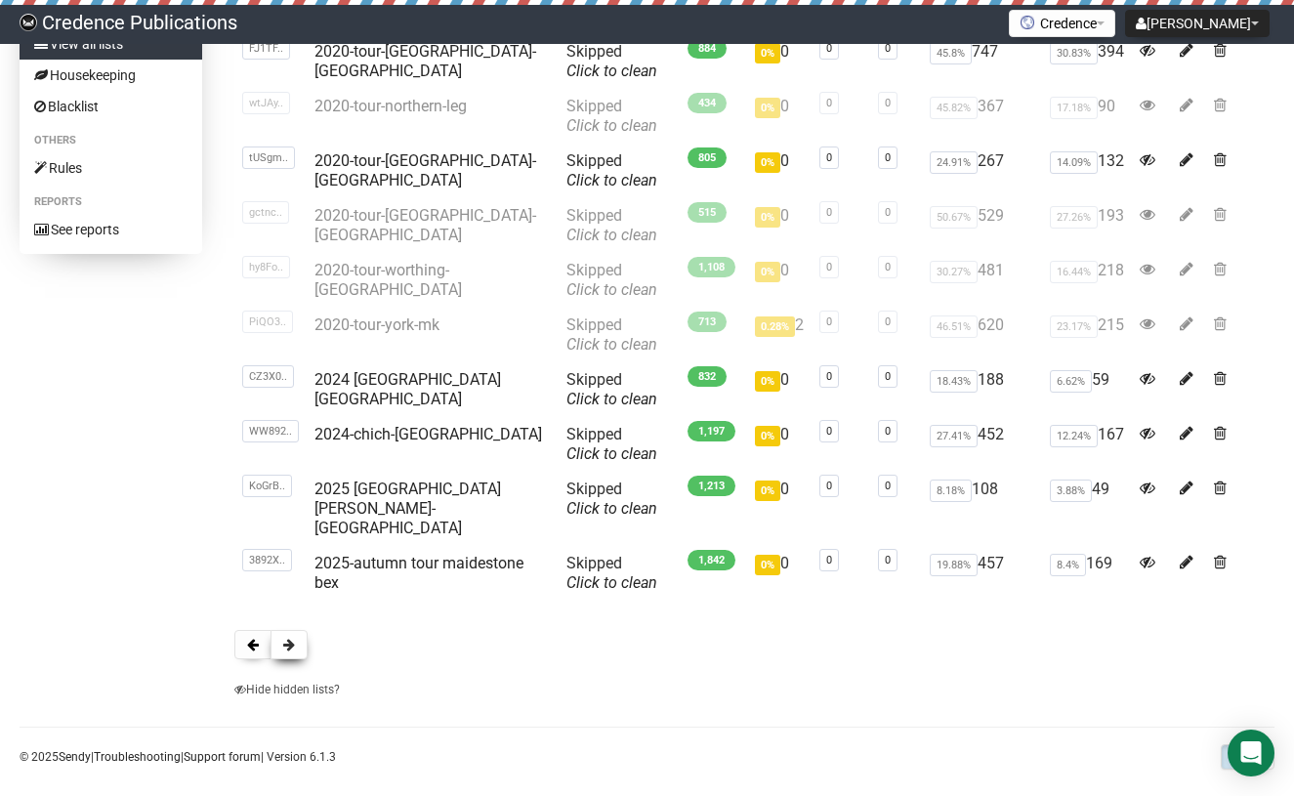
click at [292, 638] on span at bounding box center [289, 645] width 12 height 14
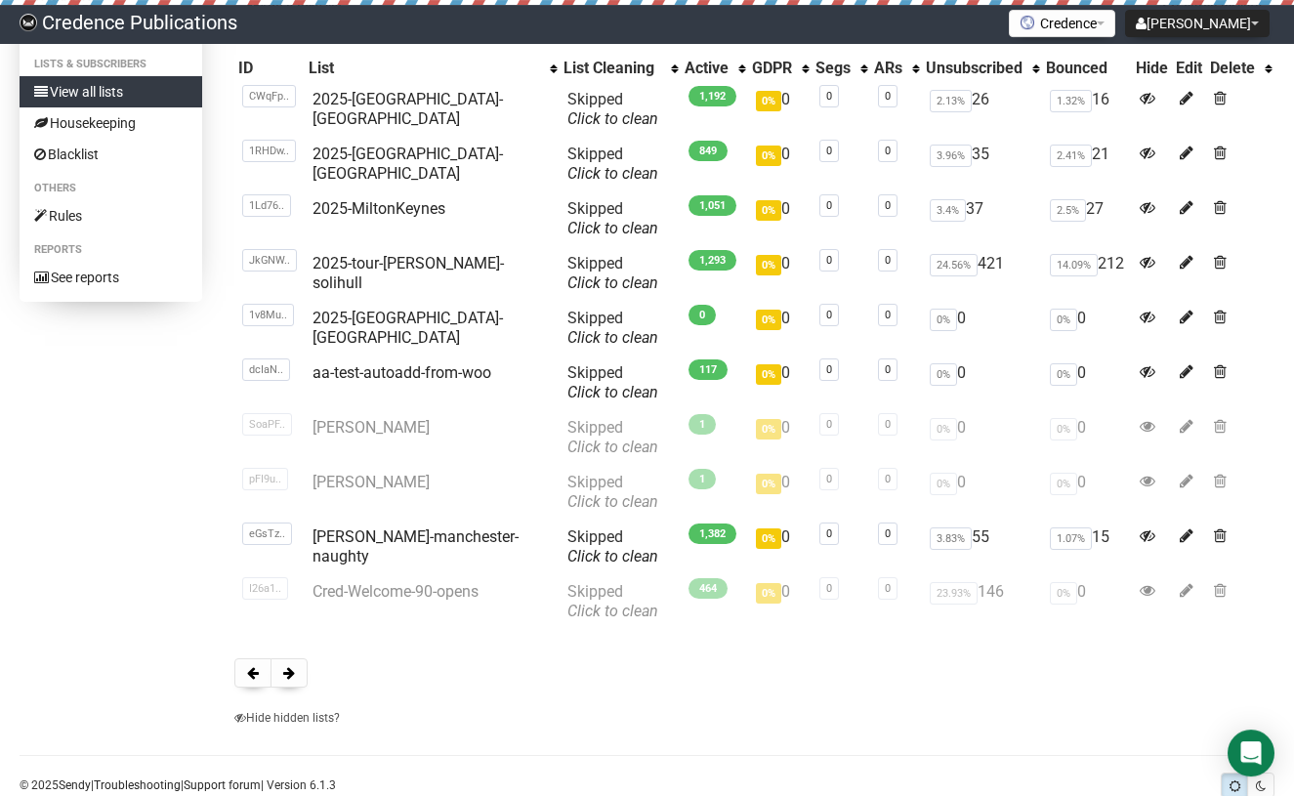
scroll to position [217, 0]
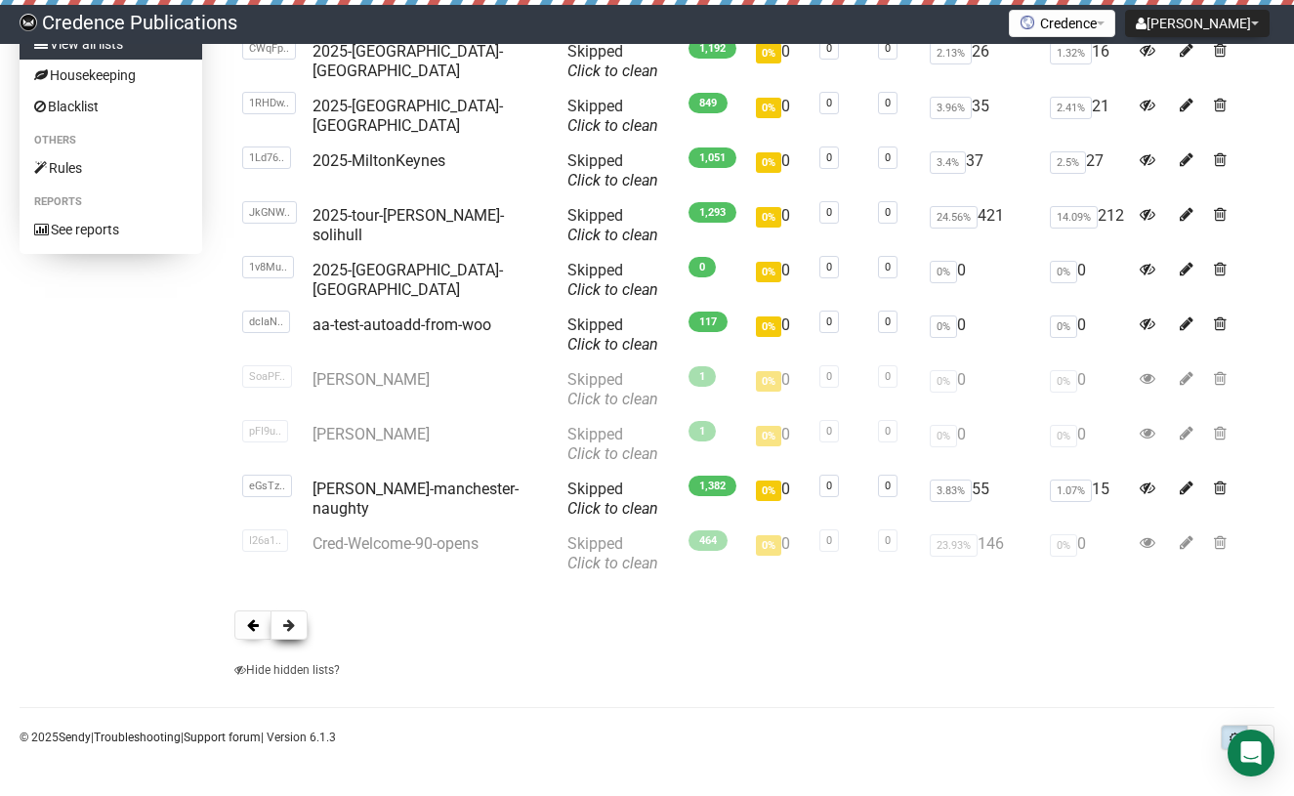
click at [296, 625] on button at bounding box center [289, 625] width 37 height 29
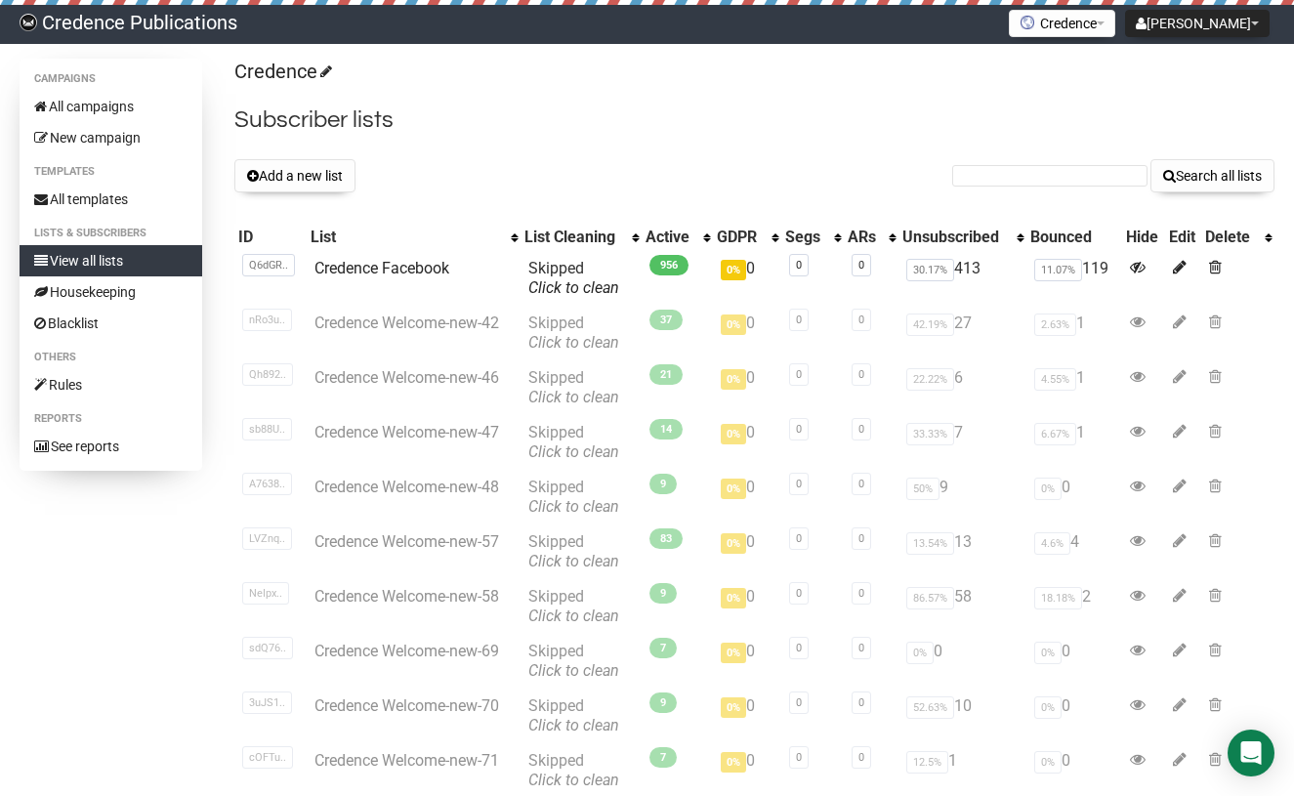
scroll to position [217, 0]
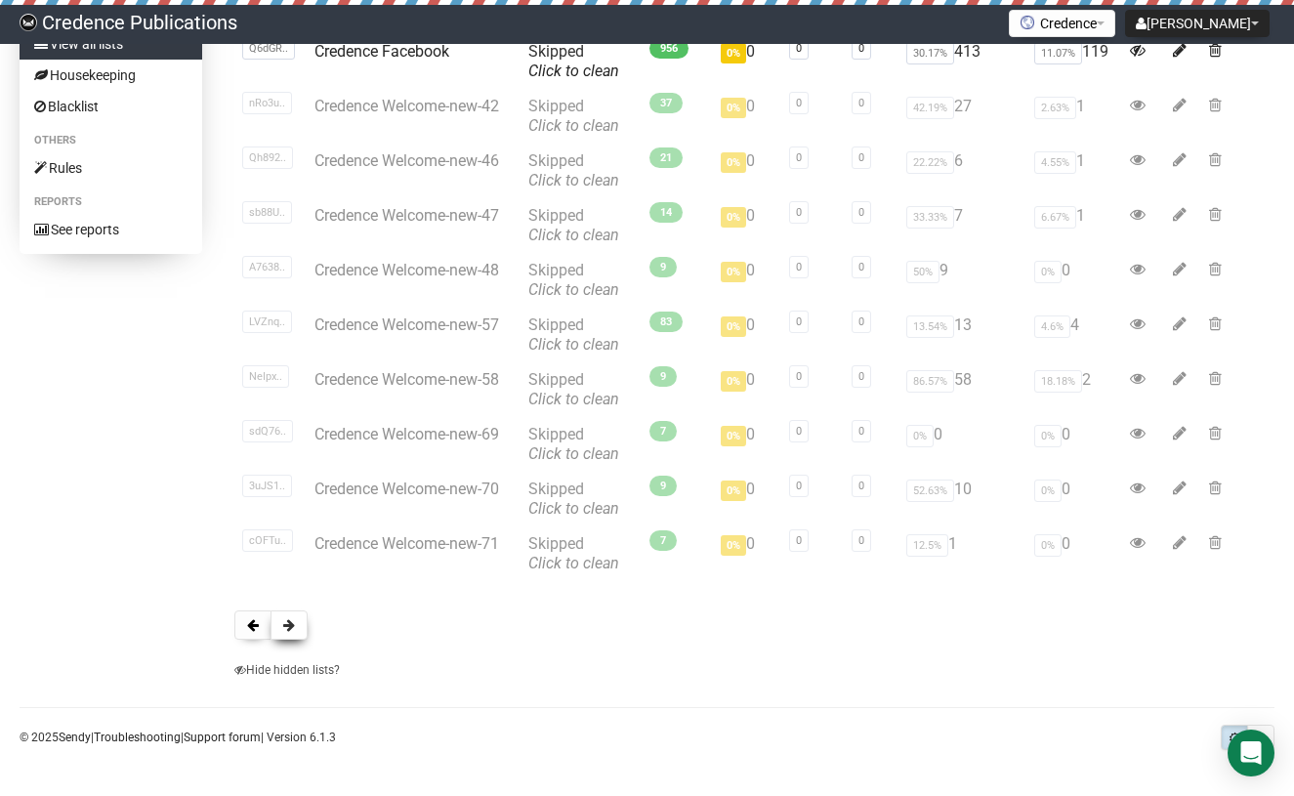
click at [288, 626] on span at bounding box center [289, 625] width 12 height 14
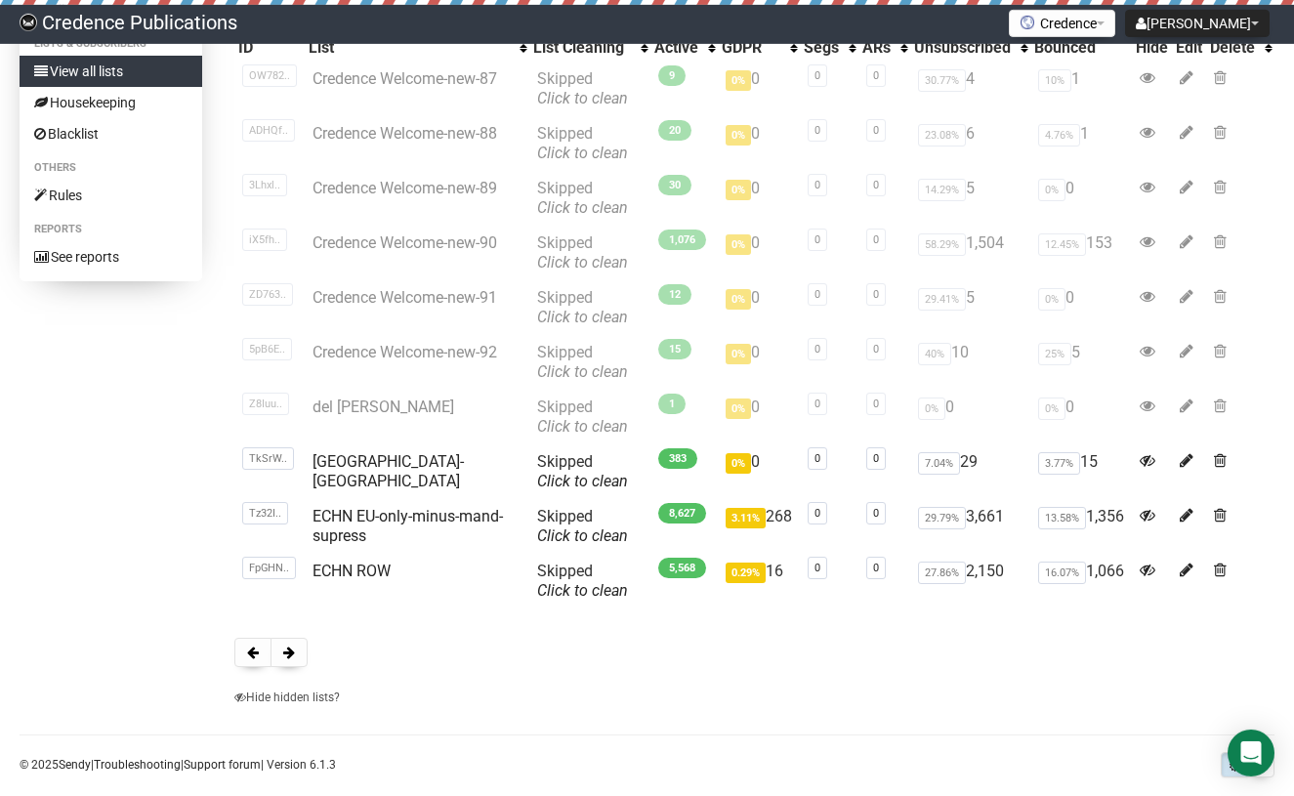
scroll to position [190, 0]
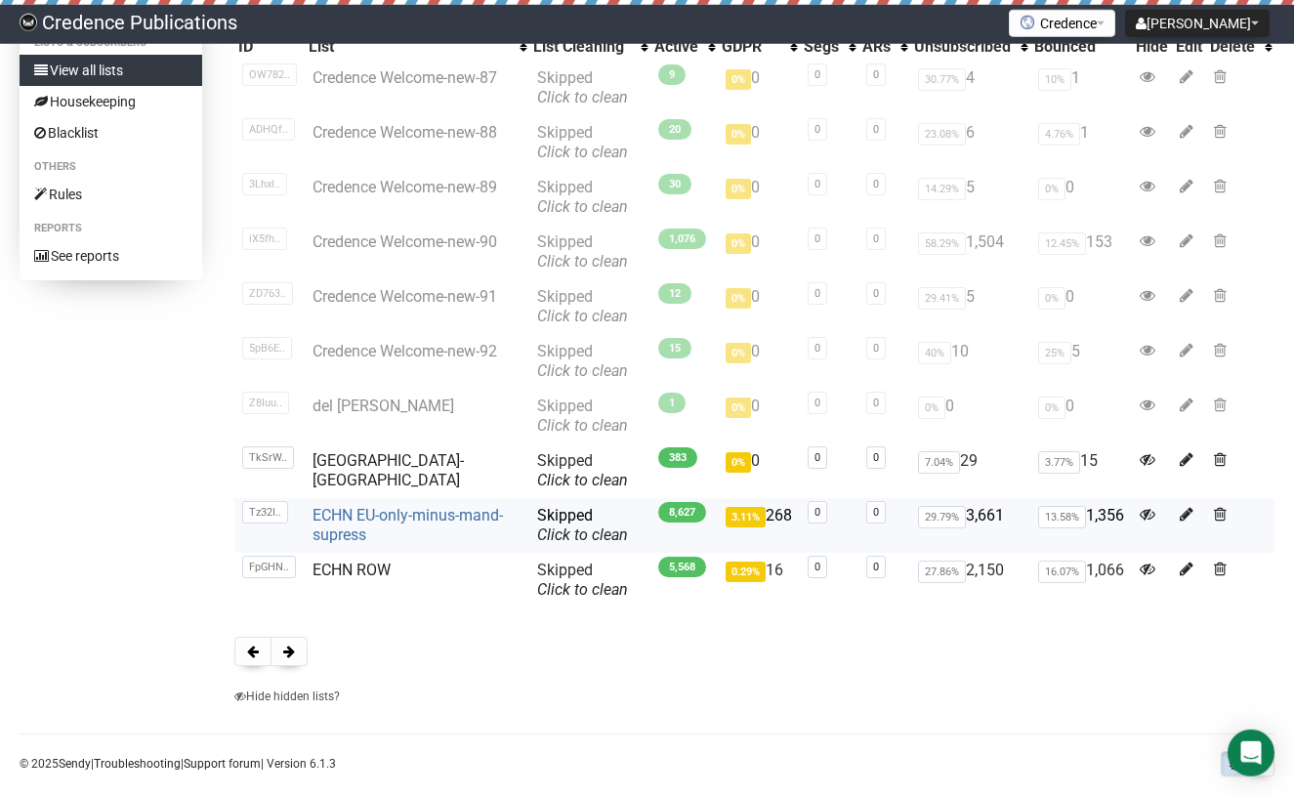
click at [358, 514] on link "ECHN EU-only-minus-mand-supress" at bounding box center [408, 525] width 190 height 38
